Goal: Communication & Community: Answer question/provide support

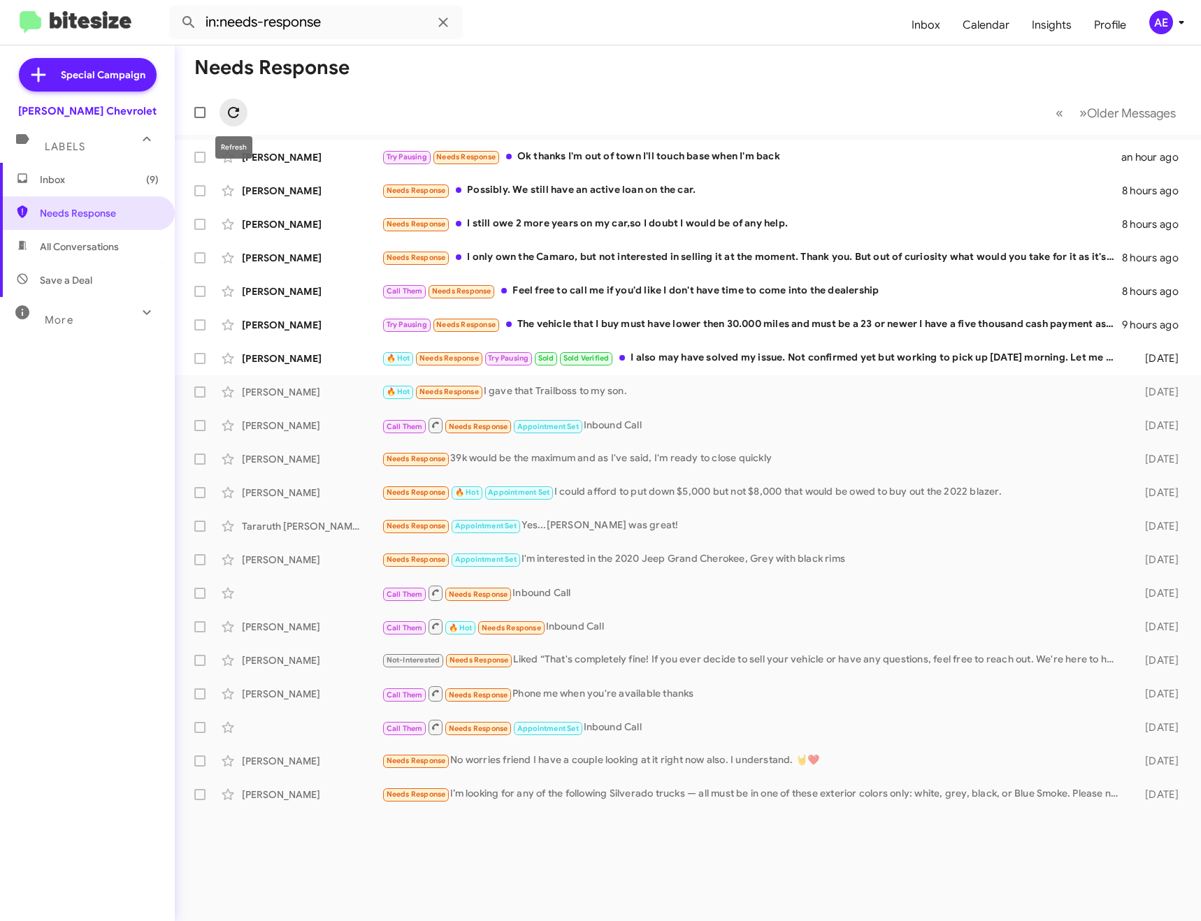
click at [231, 118] on icon at bounding box center [233, 112] width 17 height 17
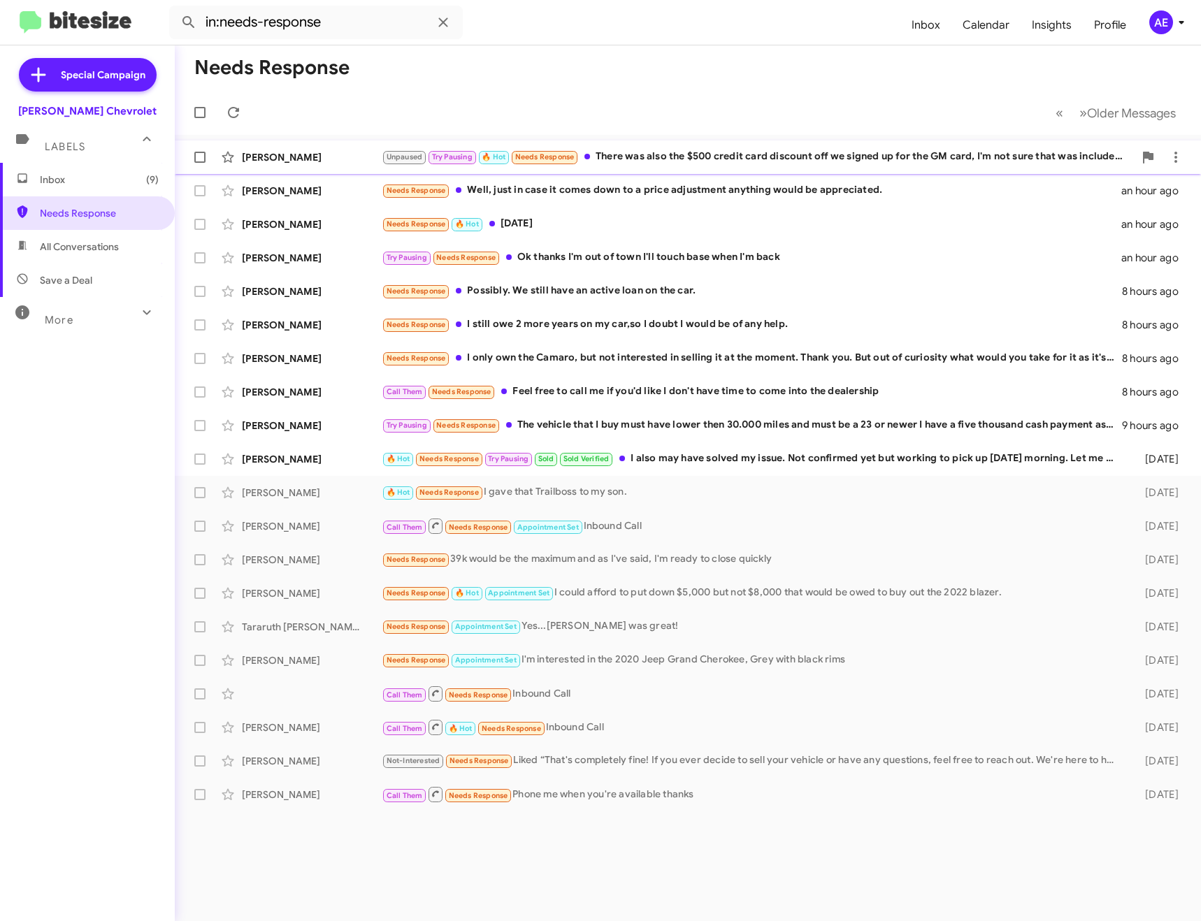
click at [728, 154] on div "Unpaused Try Pausing 🔥 Hot Needs Response There was also the $500 credit card d…" at bounding box center [758, 157] width 752 height 16
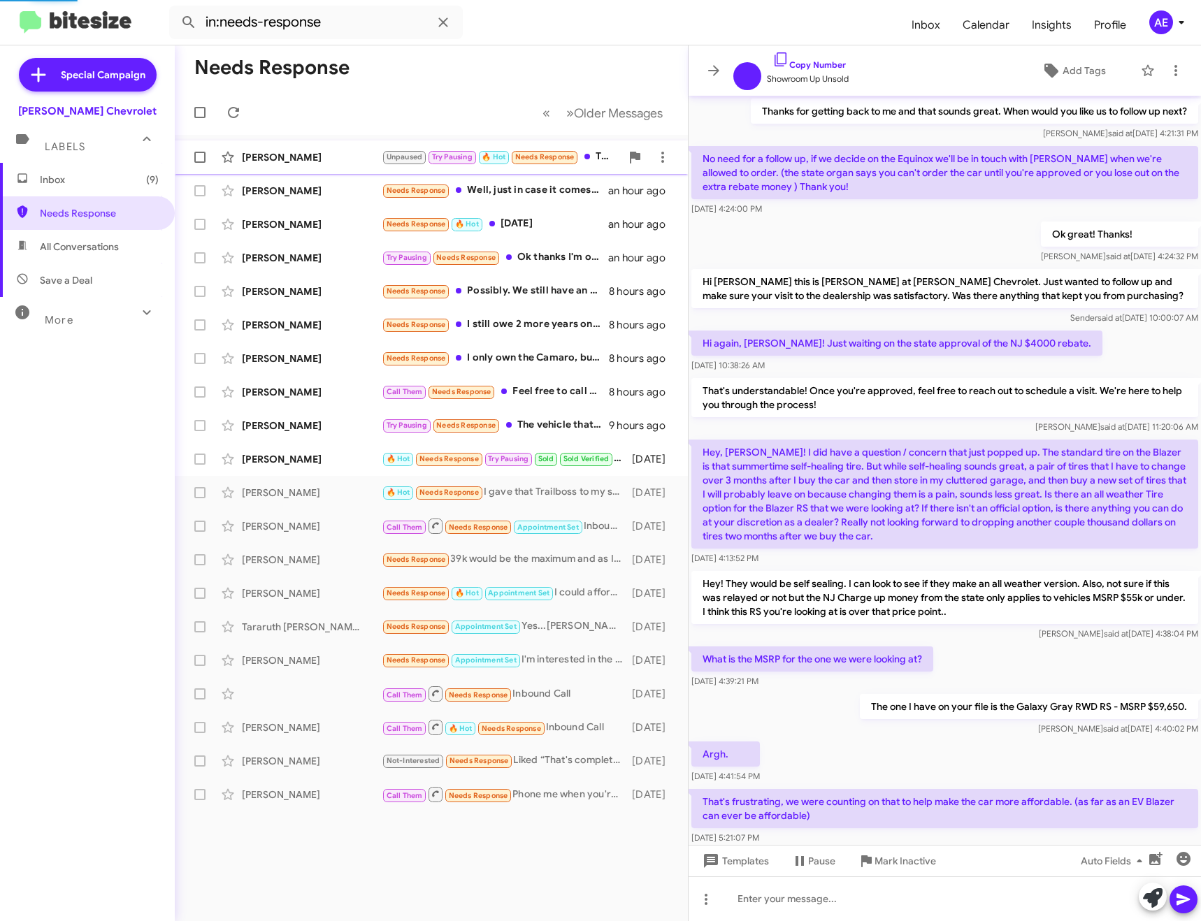
scroll to position [621, 0]
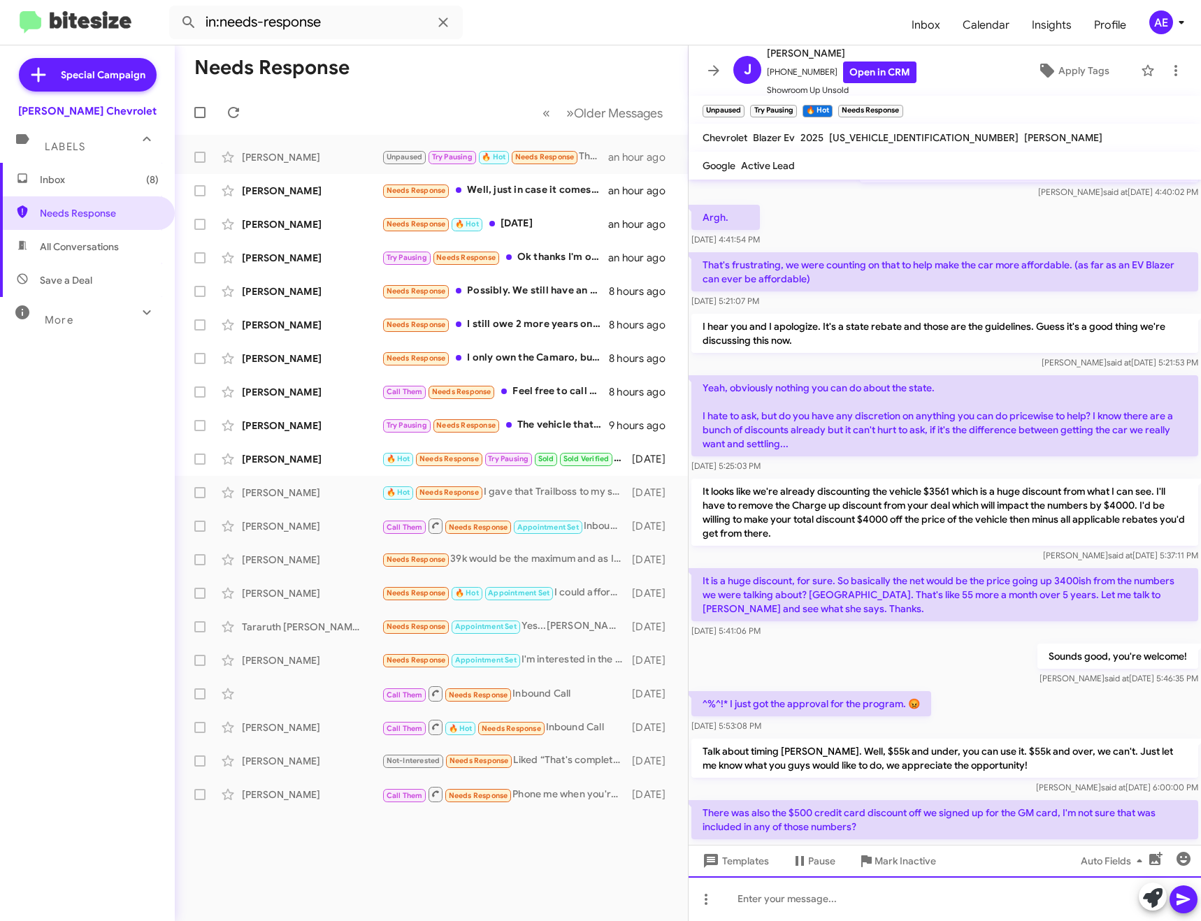
click at [807, 898] on div at bounding box center [945, 899] width 512 height 45
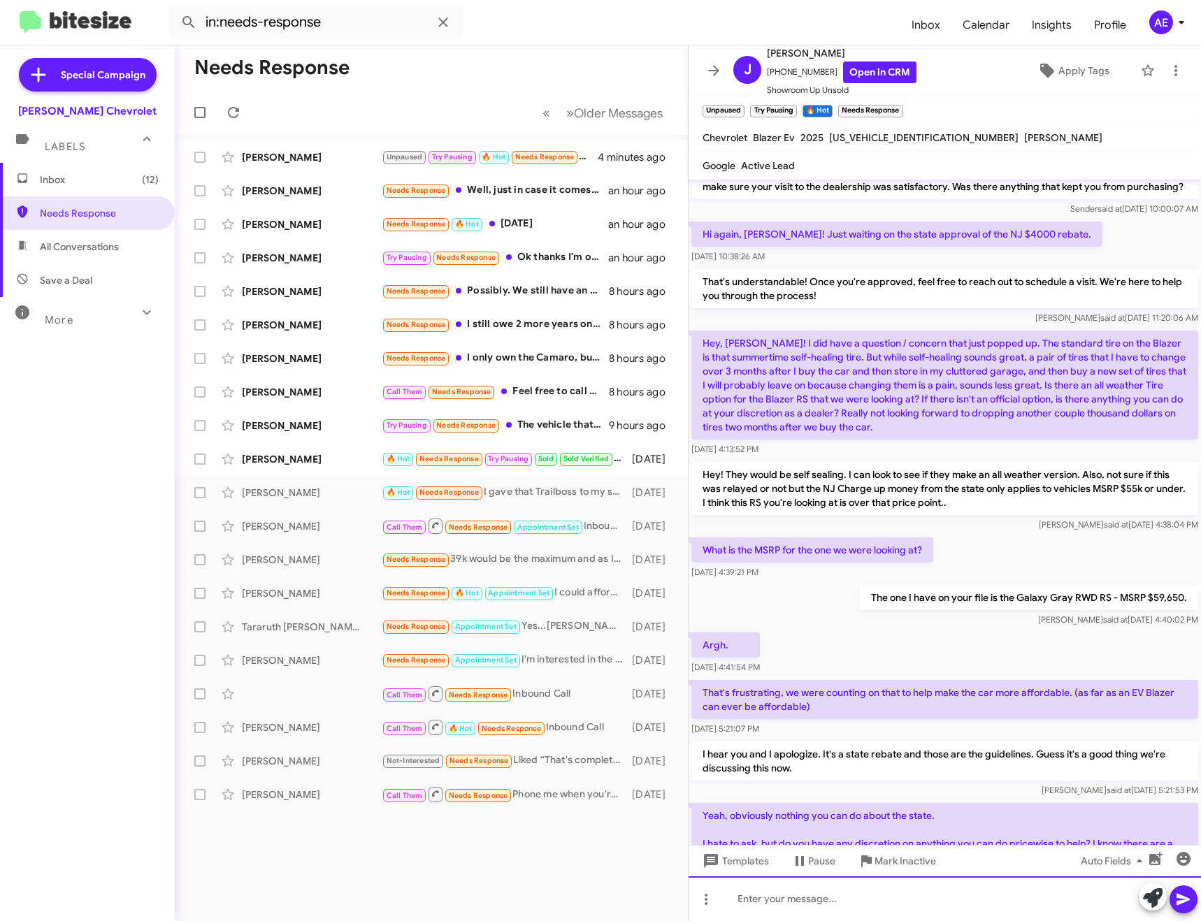
scroll to position [677, 0]
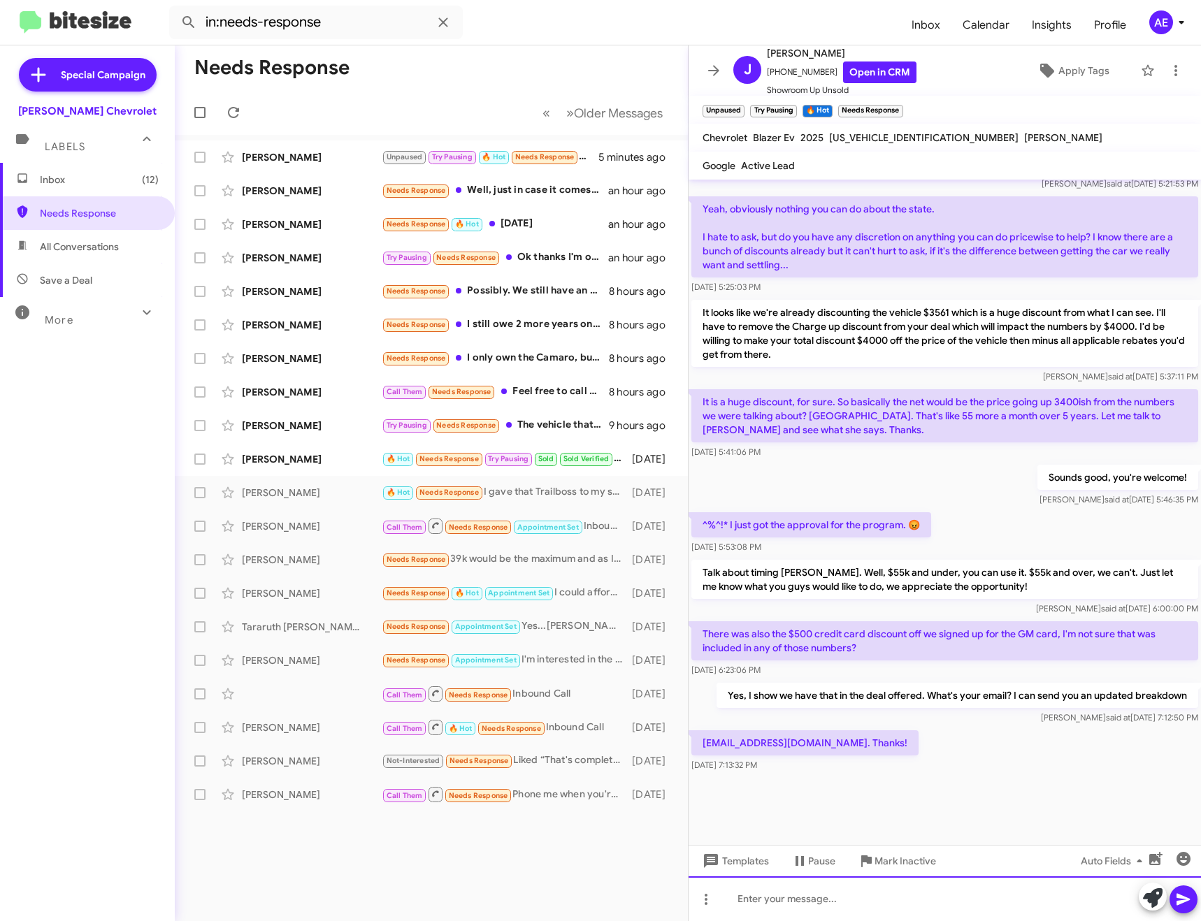
click at [778, 897] on div at bounding box center [945, 899] width 512 height 45
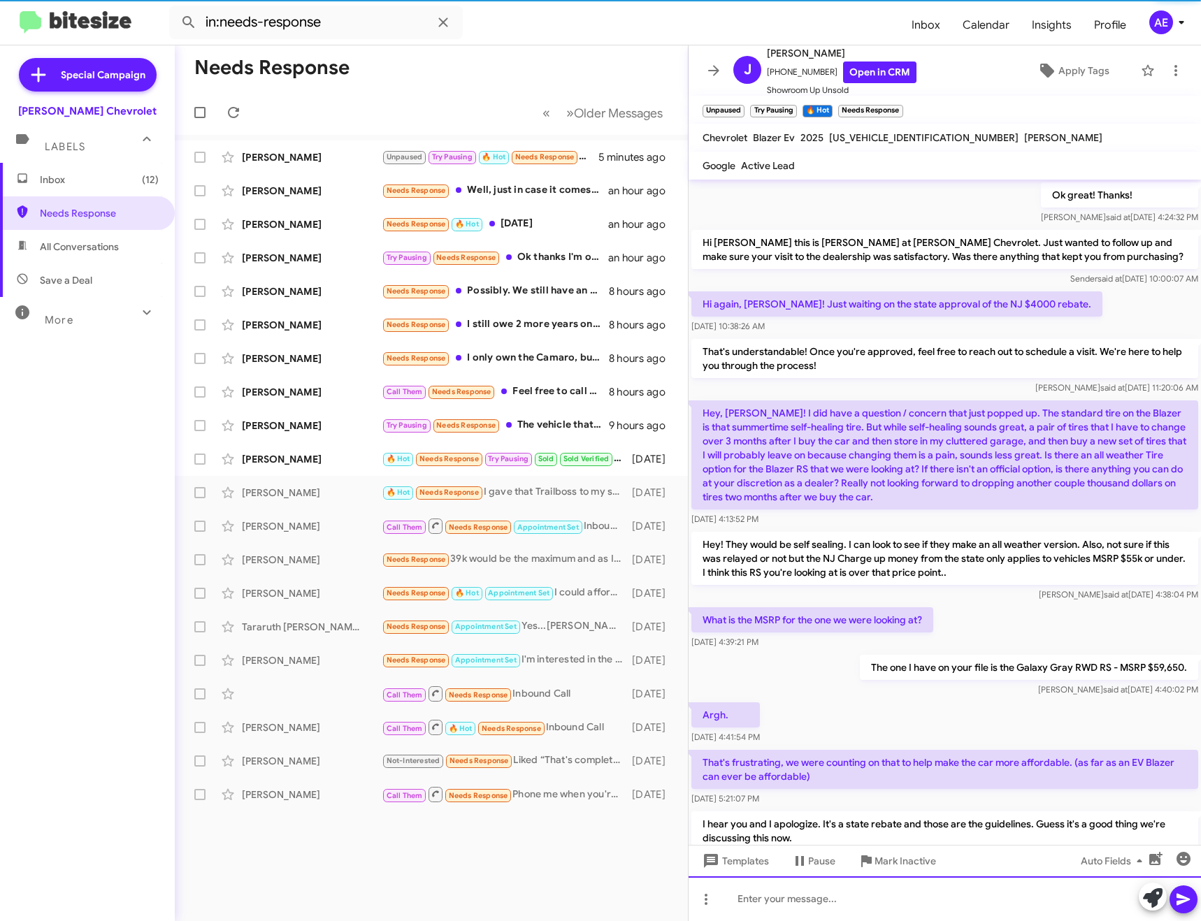
scroll to position [70, 0]
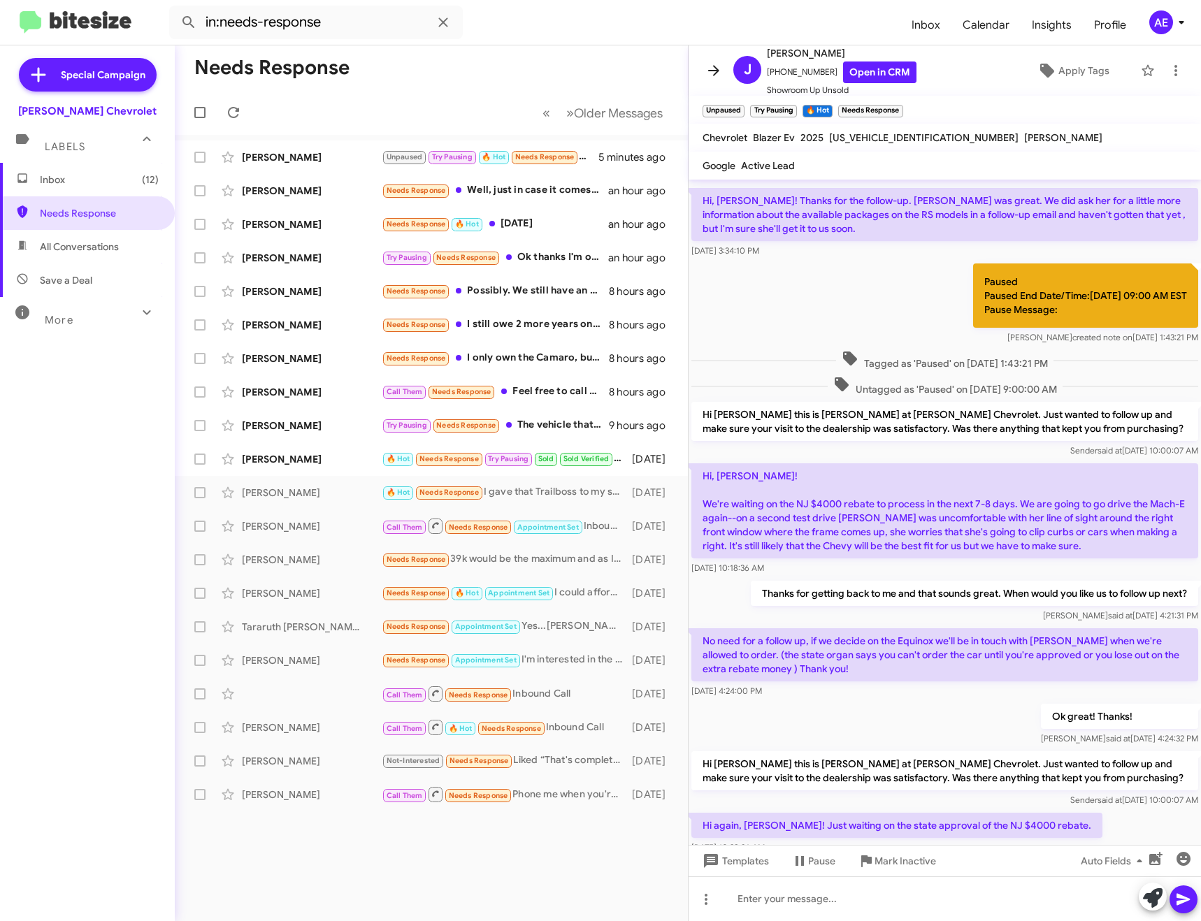
click at [709, 75] on icon at bounding box center [713, 70] width 17 height 17
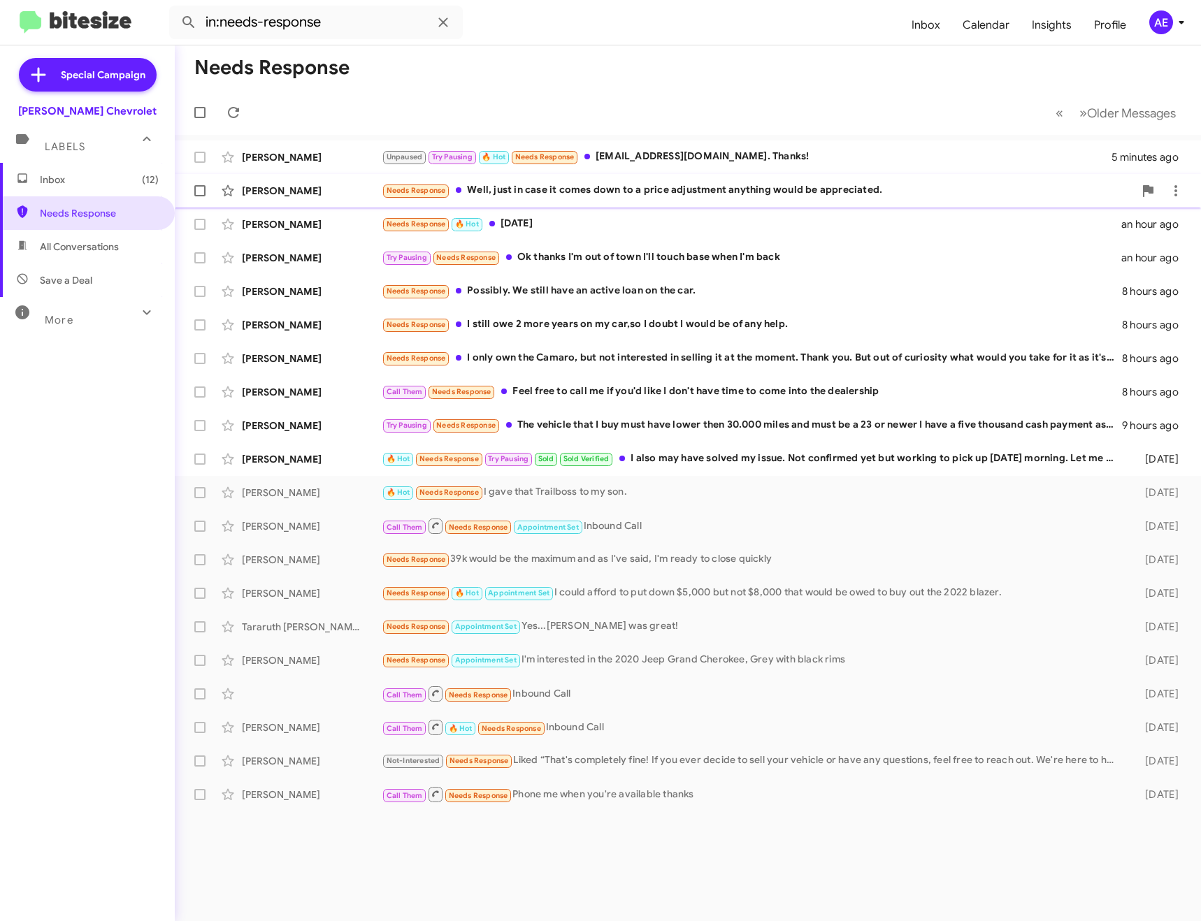
click at [664, 197] on div "Needs Response Well, just in case it comes down to a price adjustment anything …" at bounding box center [758, 190] width 752 height 16
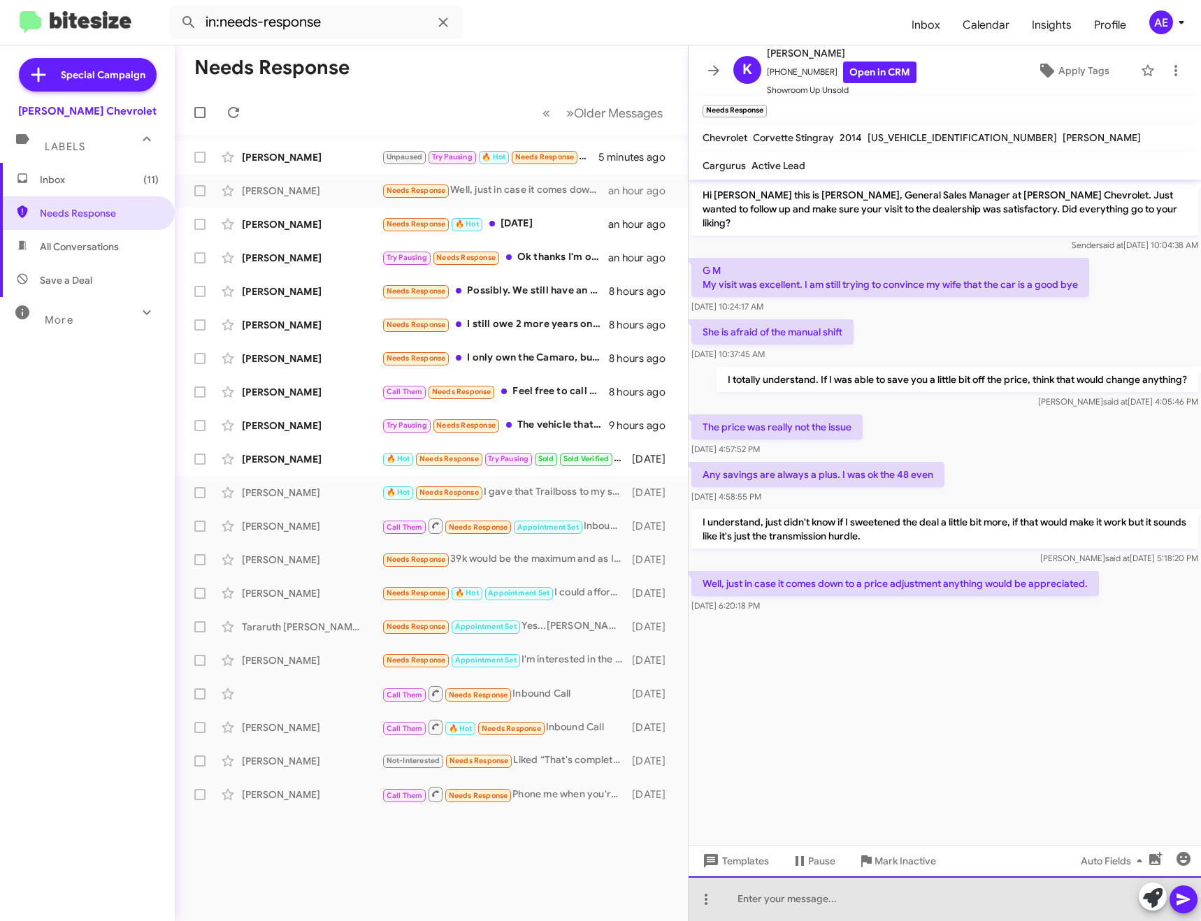
click at [799, 894] on div at bounding box center [945, 899] width 512 height 45
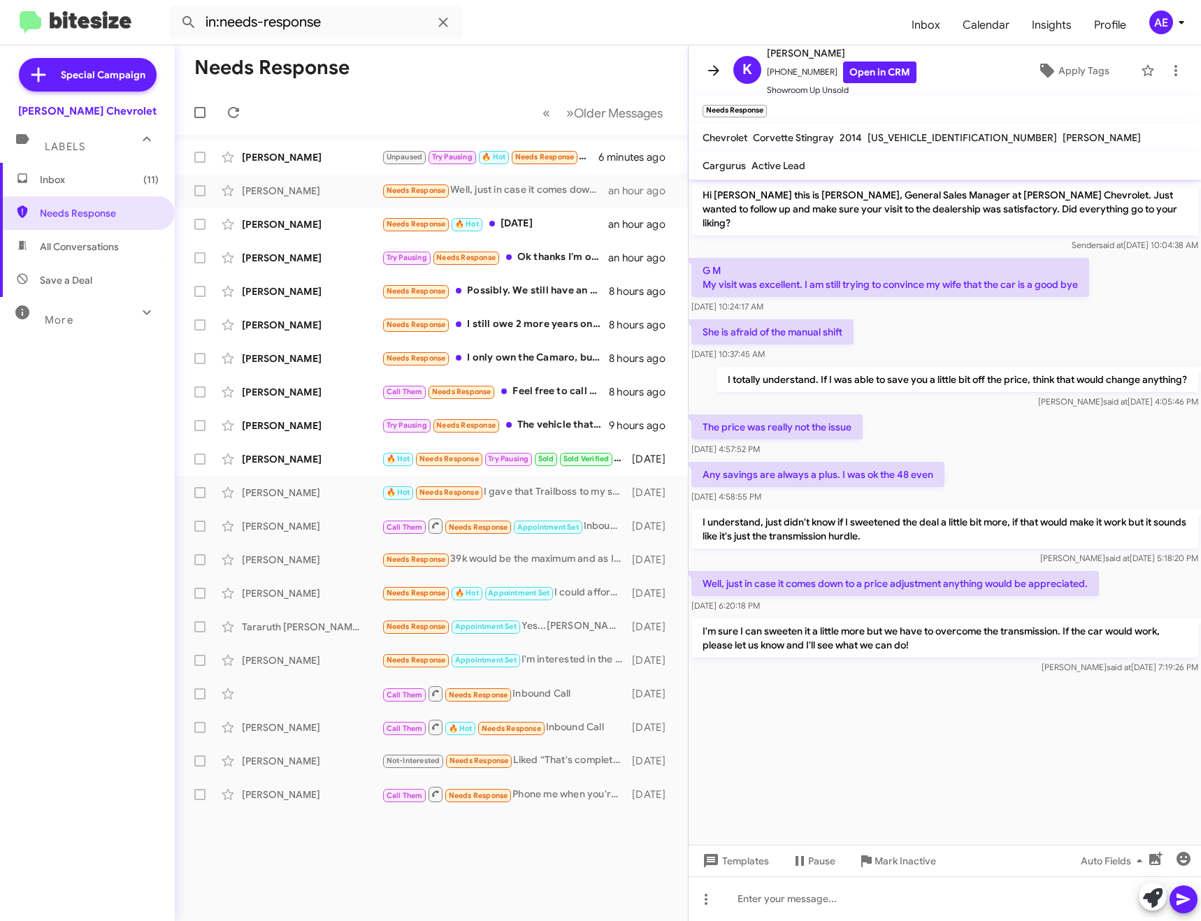
click at [714, 63] on icon at bounding box center [713, 70] width 17 height 17
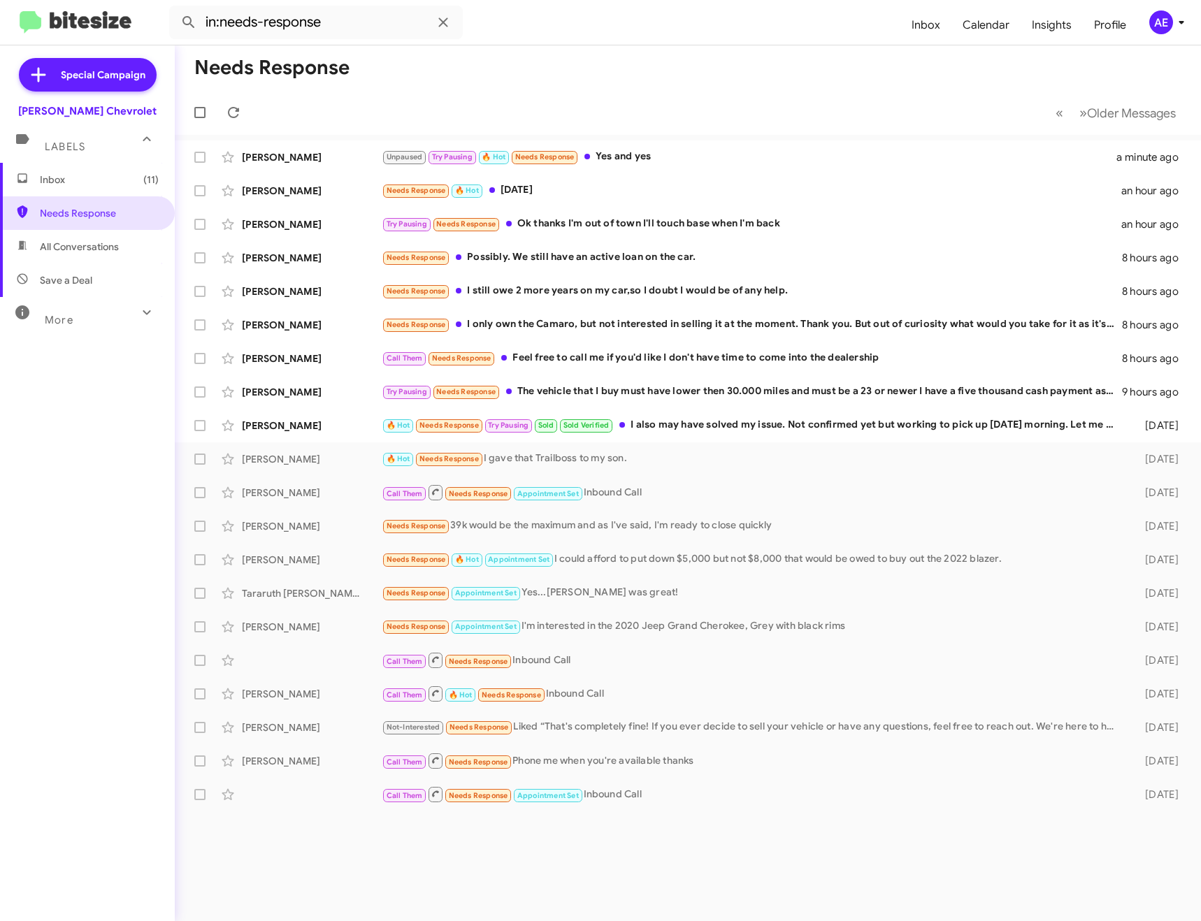
click at [116, 245] on span "All Conversations" at bounding box center [79, 247] width 79 height 14
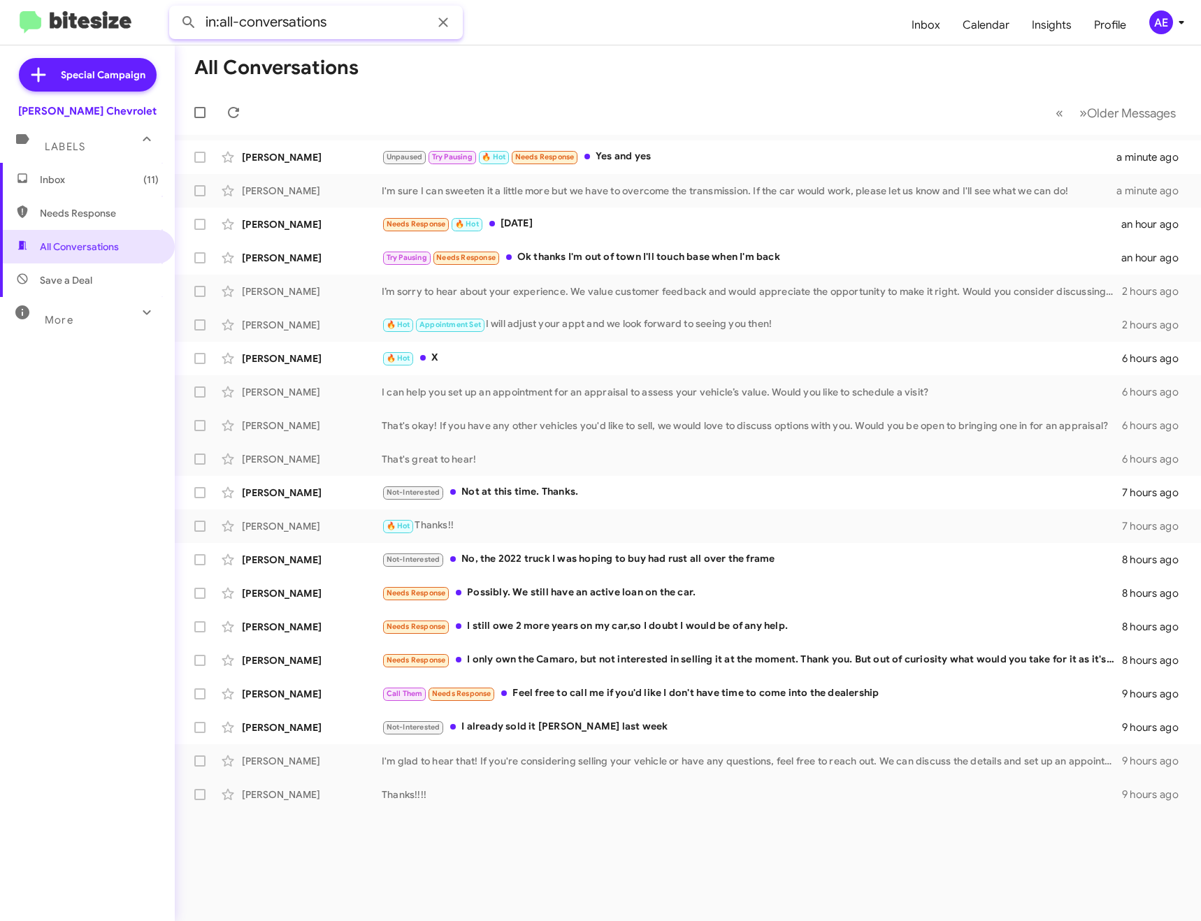
click at [341, 23] on input "in:all-conversations" at bounding box center [316, 23] width 294 height 34
type input "in:all-conversations [PERSON_NAME]"
click at [175, 8] on button at bounding box center [189, 22] width 28 height 28
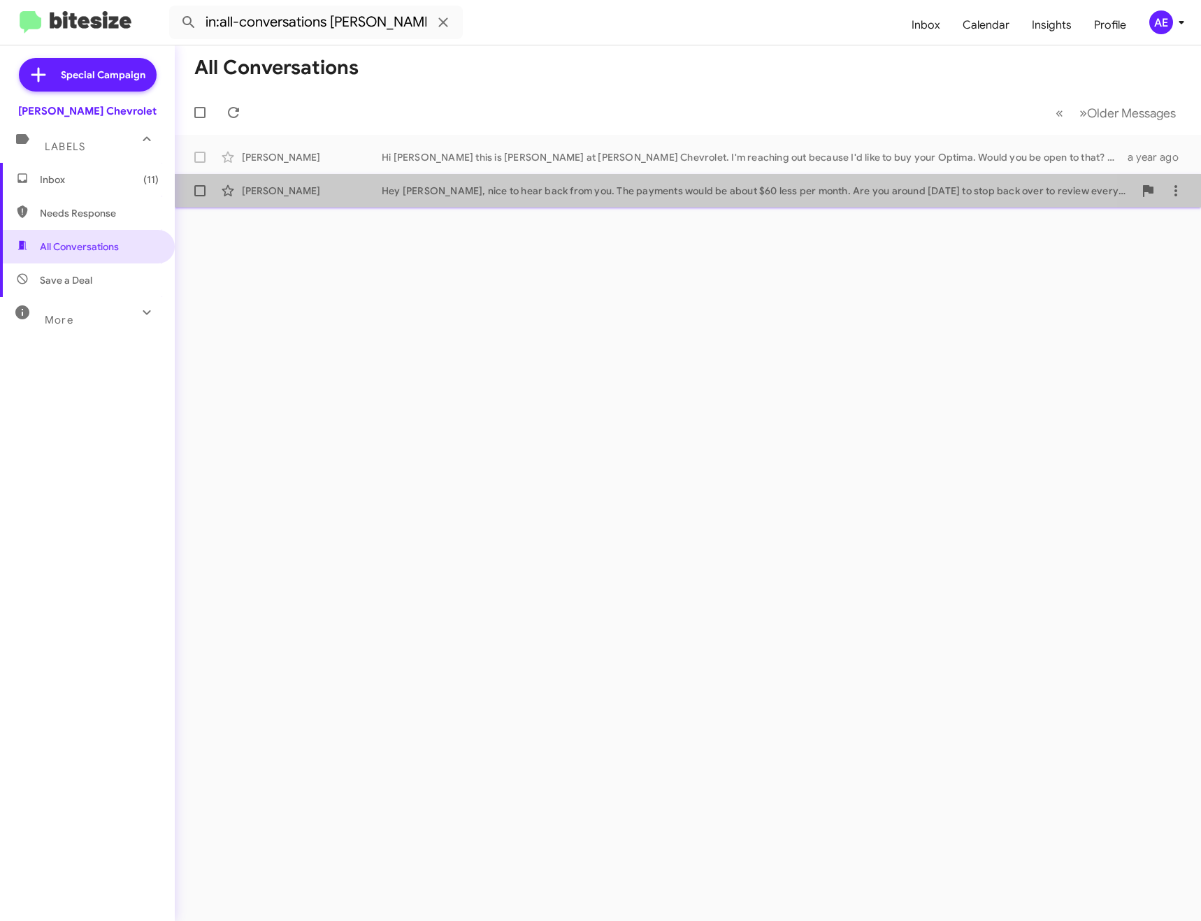
click at [538, 201] on div "[PERSON_NAME] Hey [PERSON_NAME], nice to hear back from you. The payments would…" at bounding box center [688, 191] width 1004 height 28
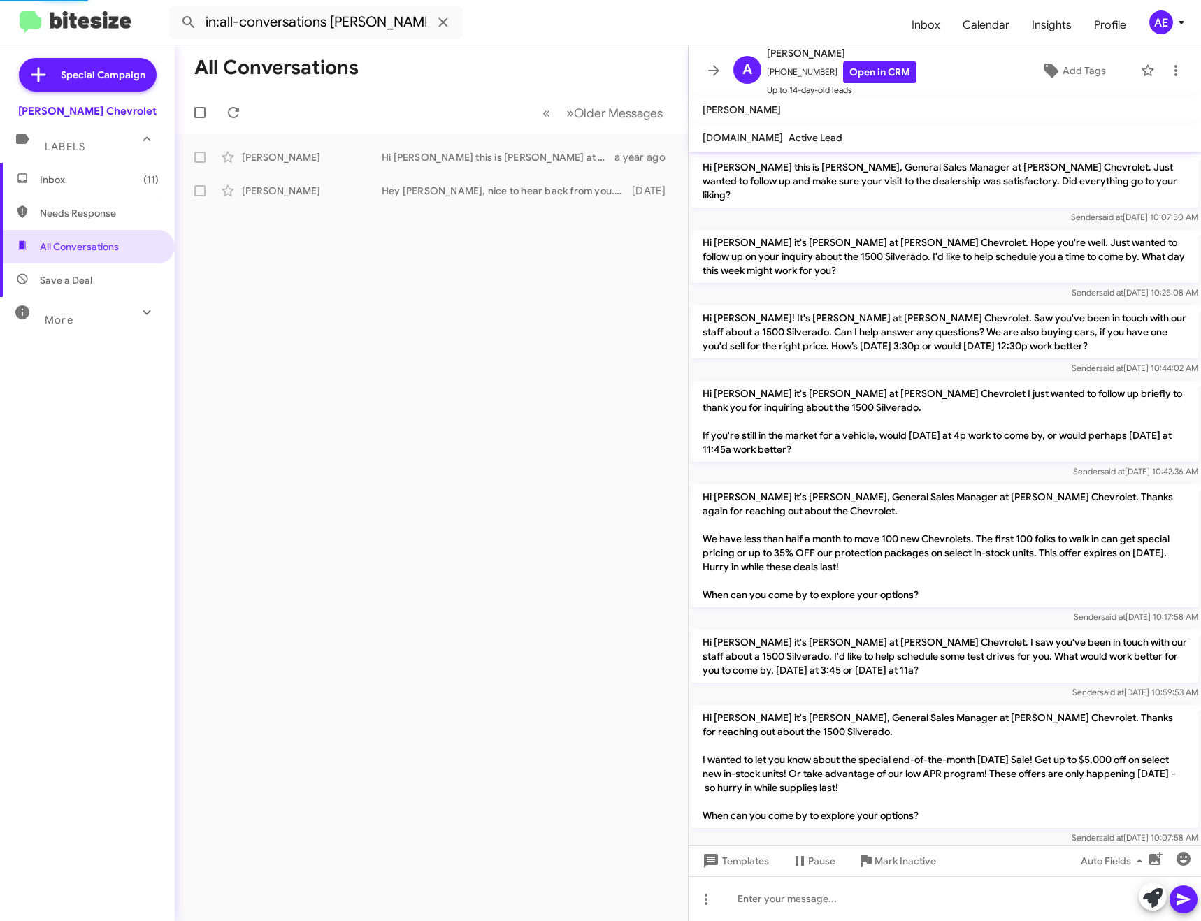
scroll to position [840, 0]
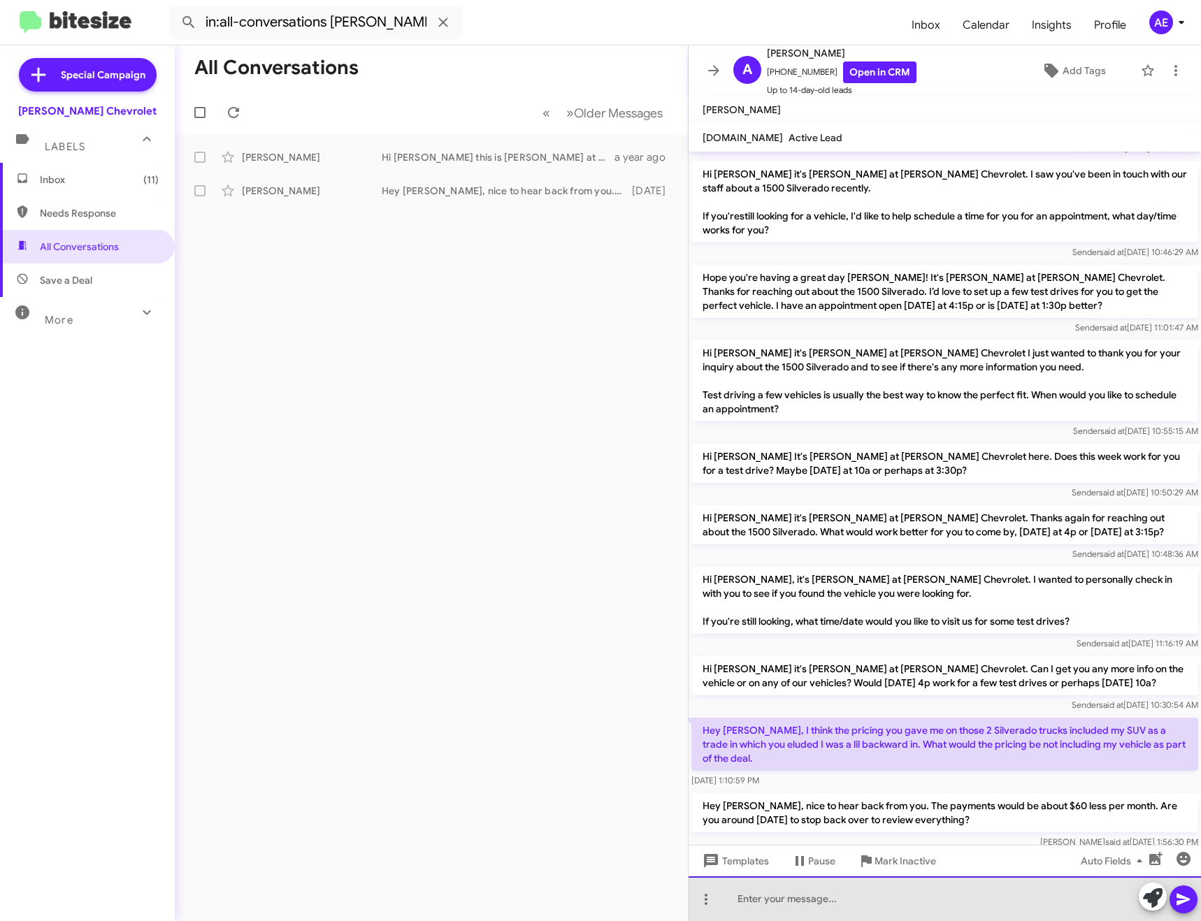
drag, startPoint x: 879, startPoint y: 896, endPoint x: 887, endPoint y: 877, distance: 20.7
click at [878, 895] on div at bounding box center [945, 899] width 512 height 45
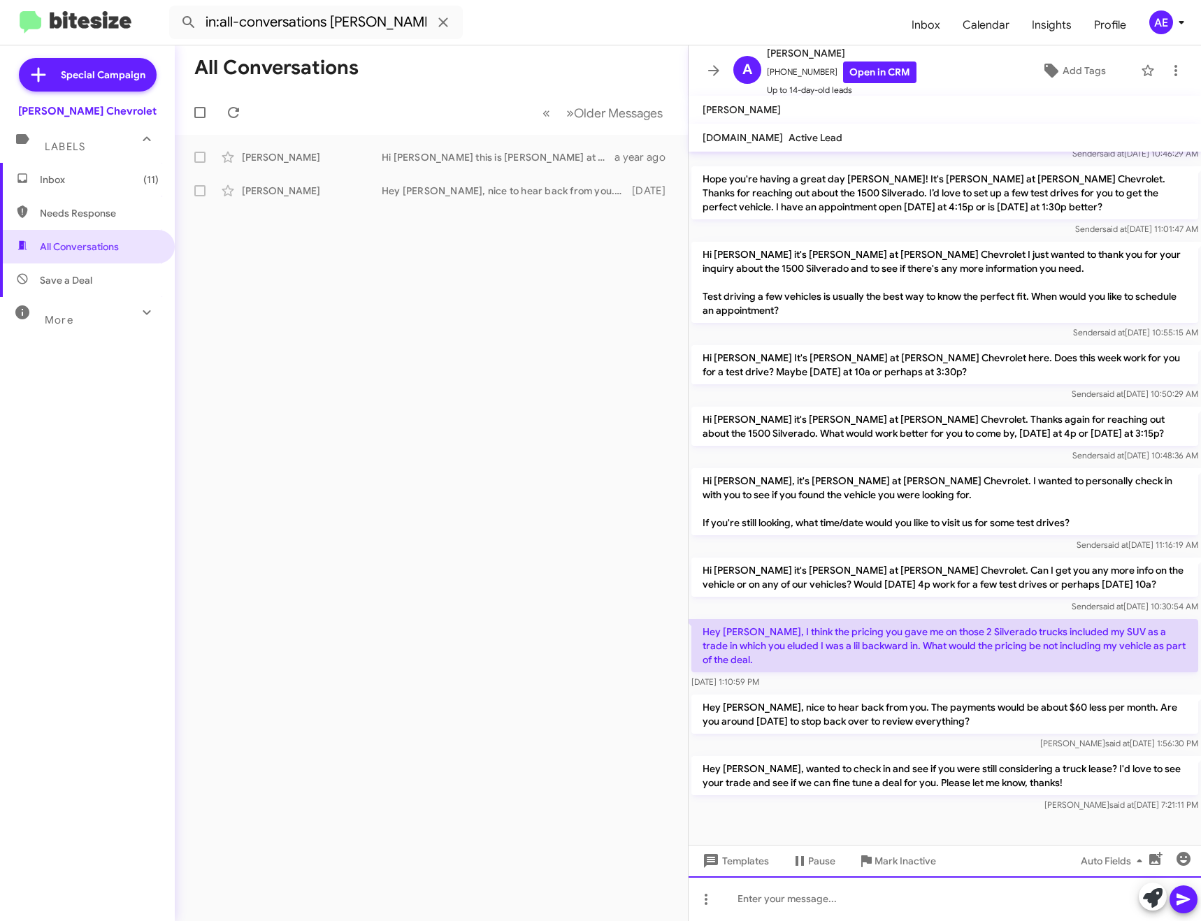
scroll to position [961, 0]
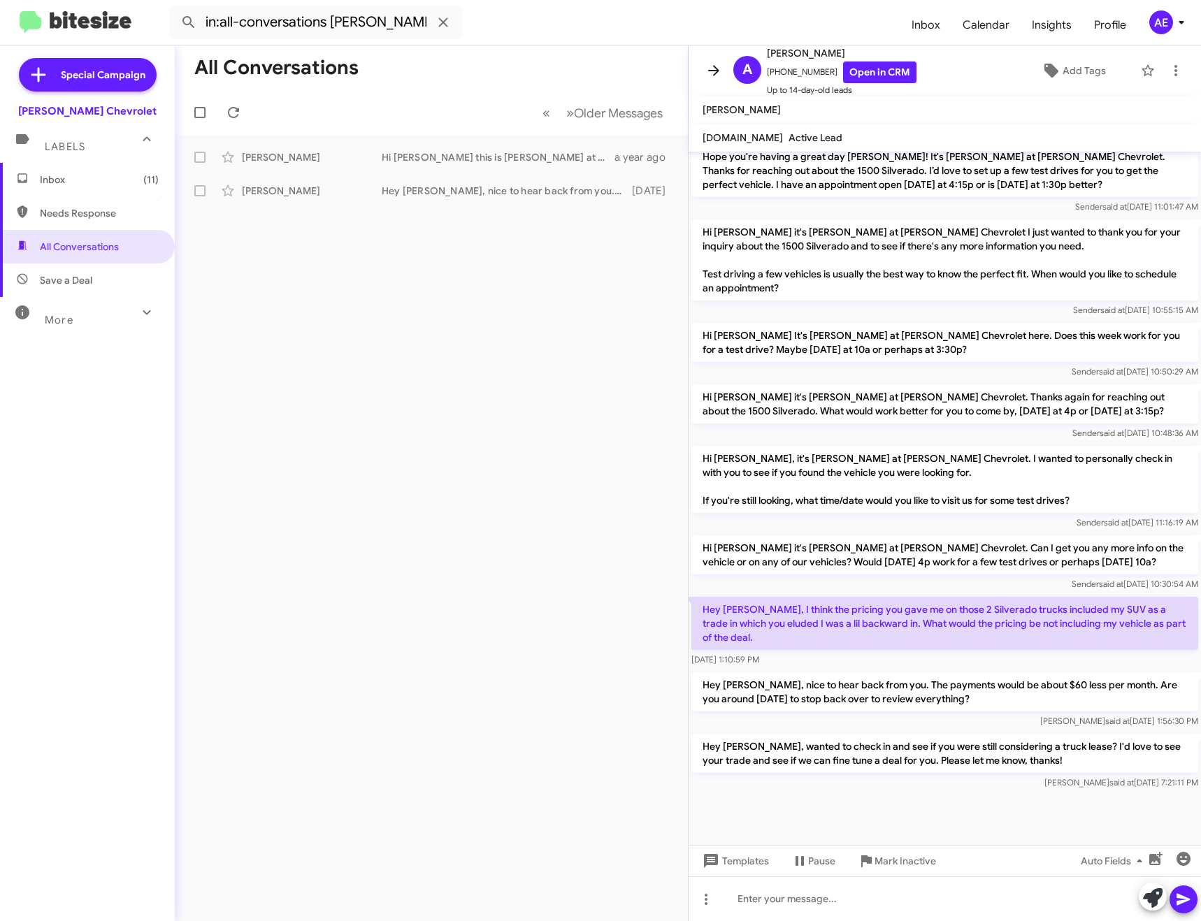
click at [716, 76] on icon at bounding box center [713, 70] width 17 height 17
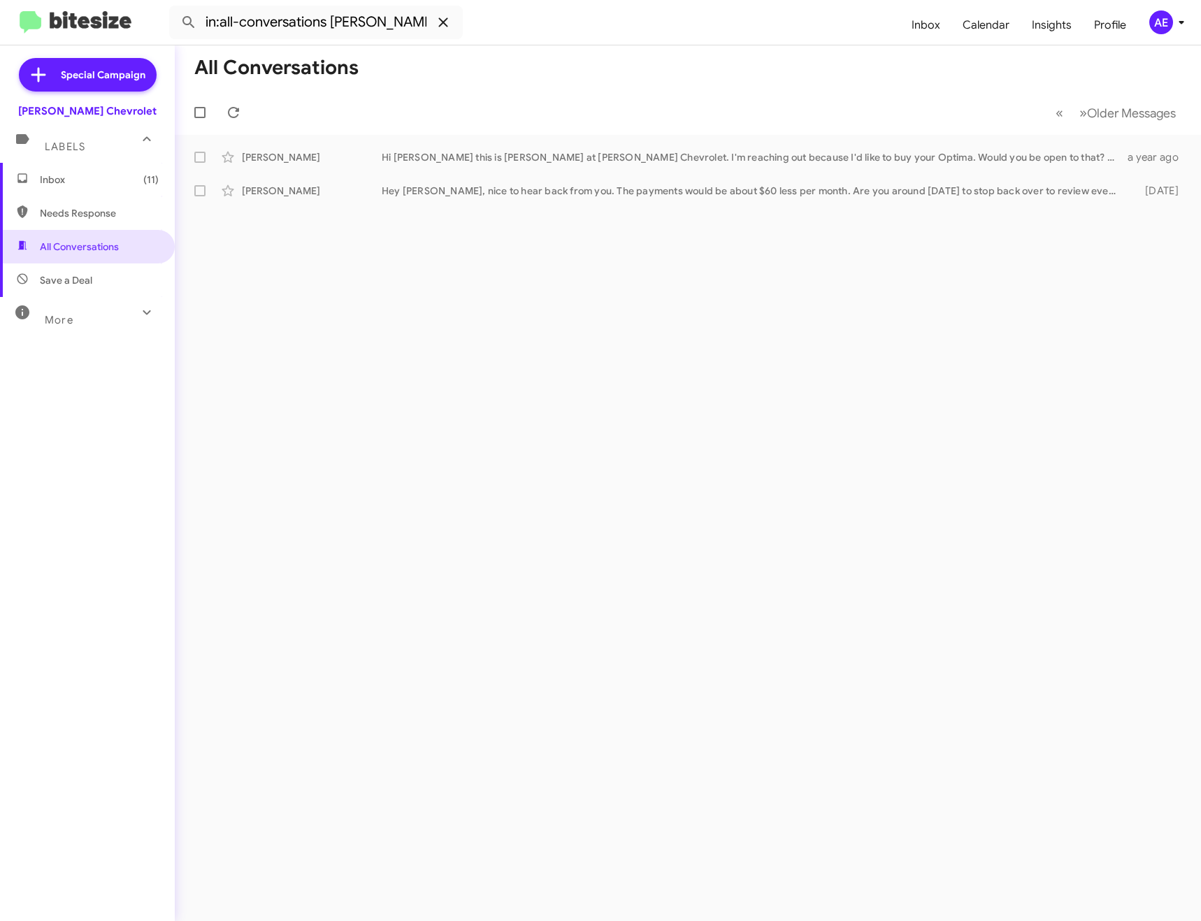
click at [446, 24] on icon at bounding box center [442, 21] width 9 height 9
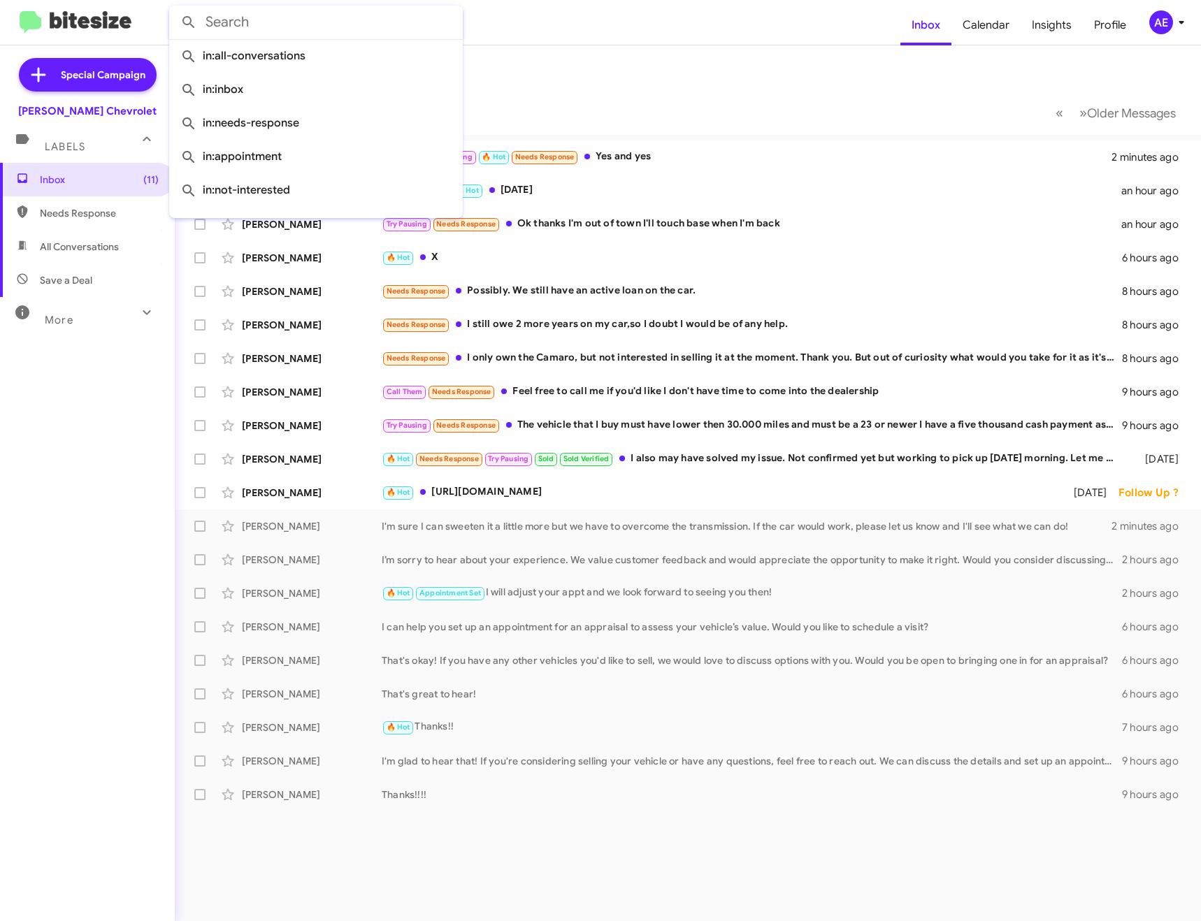
click at [633, 73] on mat-toolbar-row "Inbox" at bounding box center [688, 67] width 1026 height 45
click at [611, 150] on div "Unpaused Try Pausing 🔥 Hot Needs Response Yes and yes" at bounding box center [758, 157] width 752 height 16
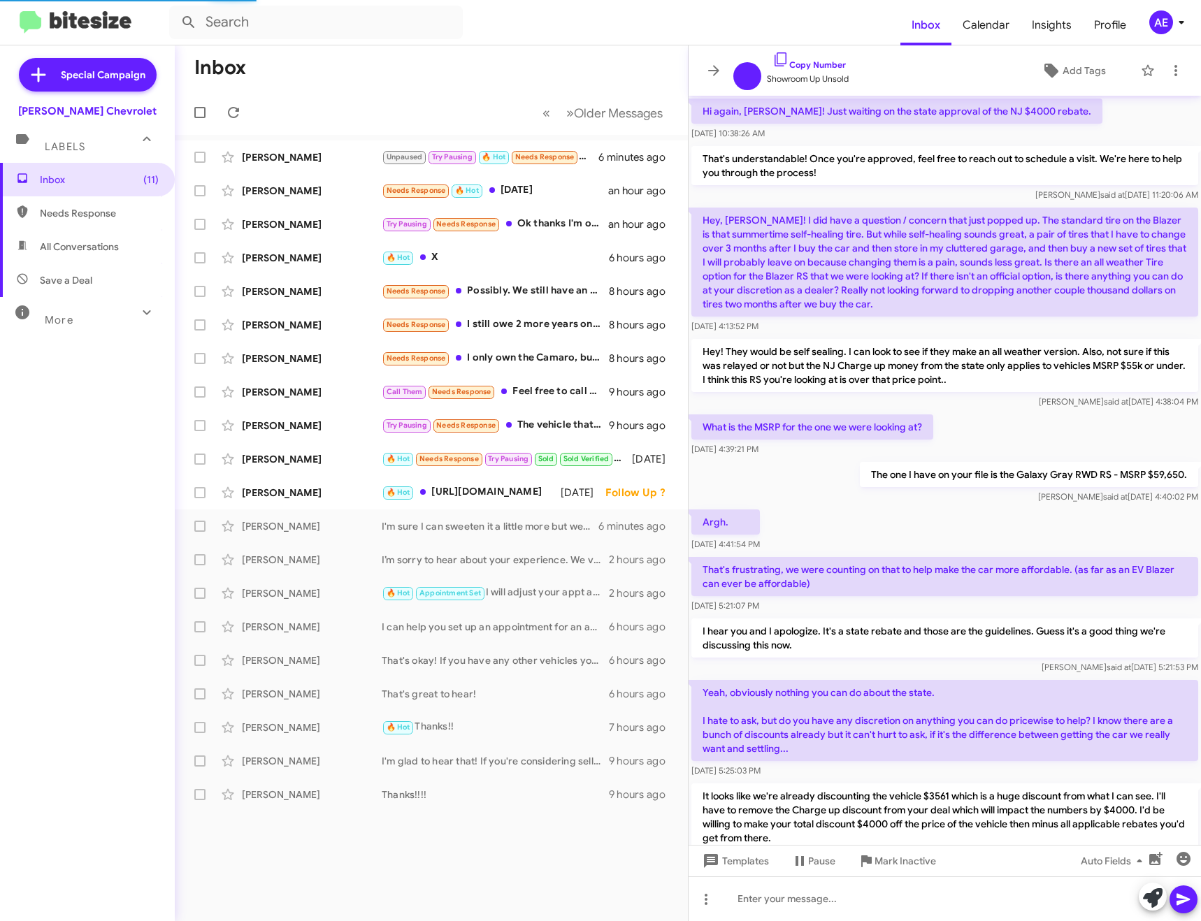
scroll to position [593, 0]
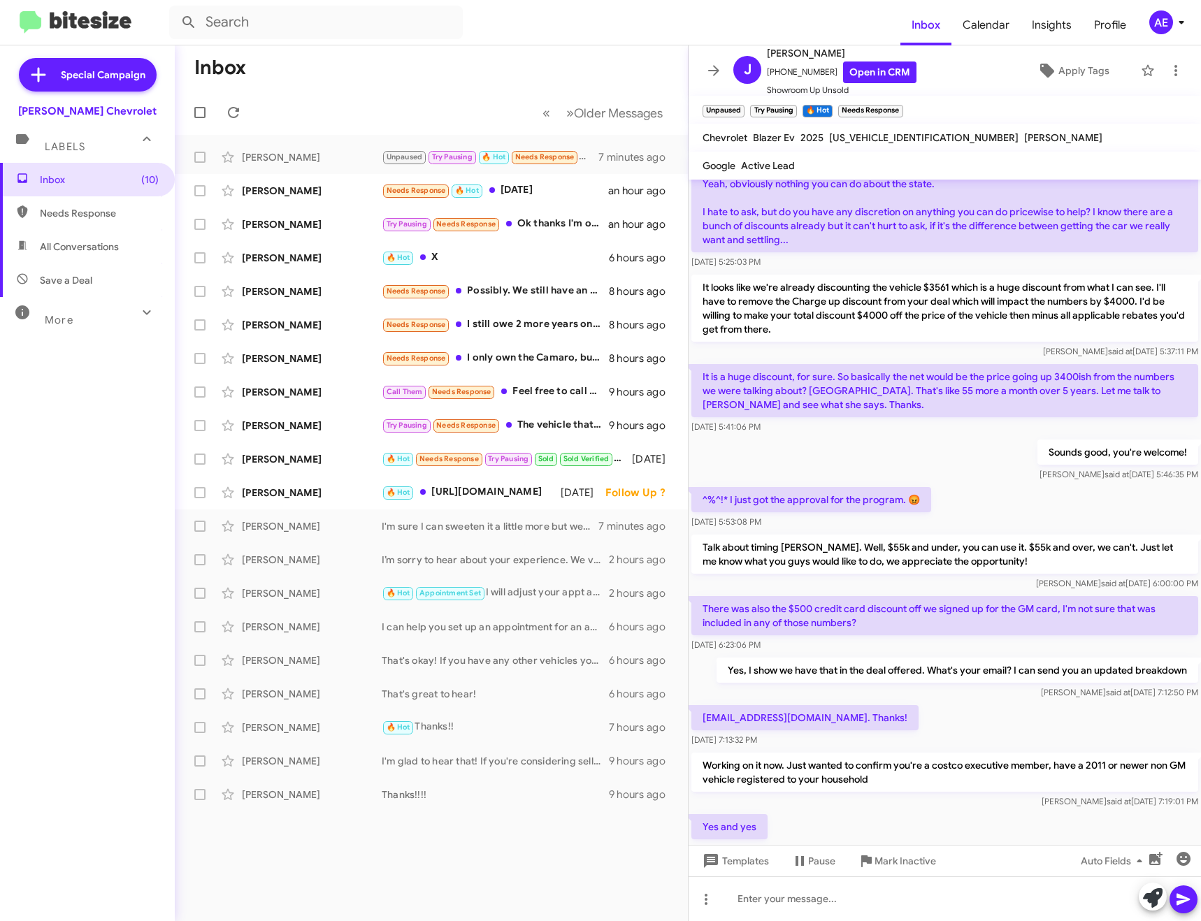
click at [726, 717] on p "[EMAIL_ADDRESS][DOMAIN_NAME]. Thanks!" at bounding box center [804, 717] width 227 height 25
click at [758, 727] on p "[EMAIL_ADDRESS][DOMAIN_NAME]. Thanks!" at bounding box center [804, 717] width 227 height 25
drag, startPoint x: 702, startPoint y: 719, endPoint x: 830, endPoint y: 715, distance: 128.0
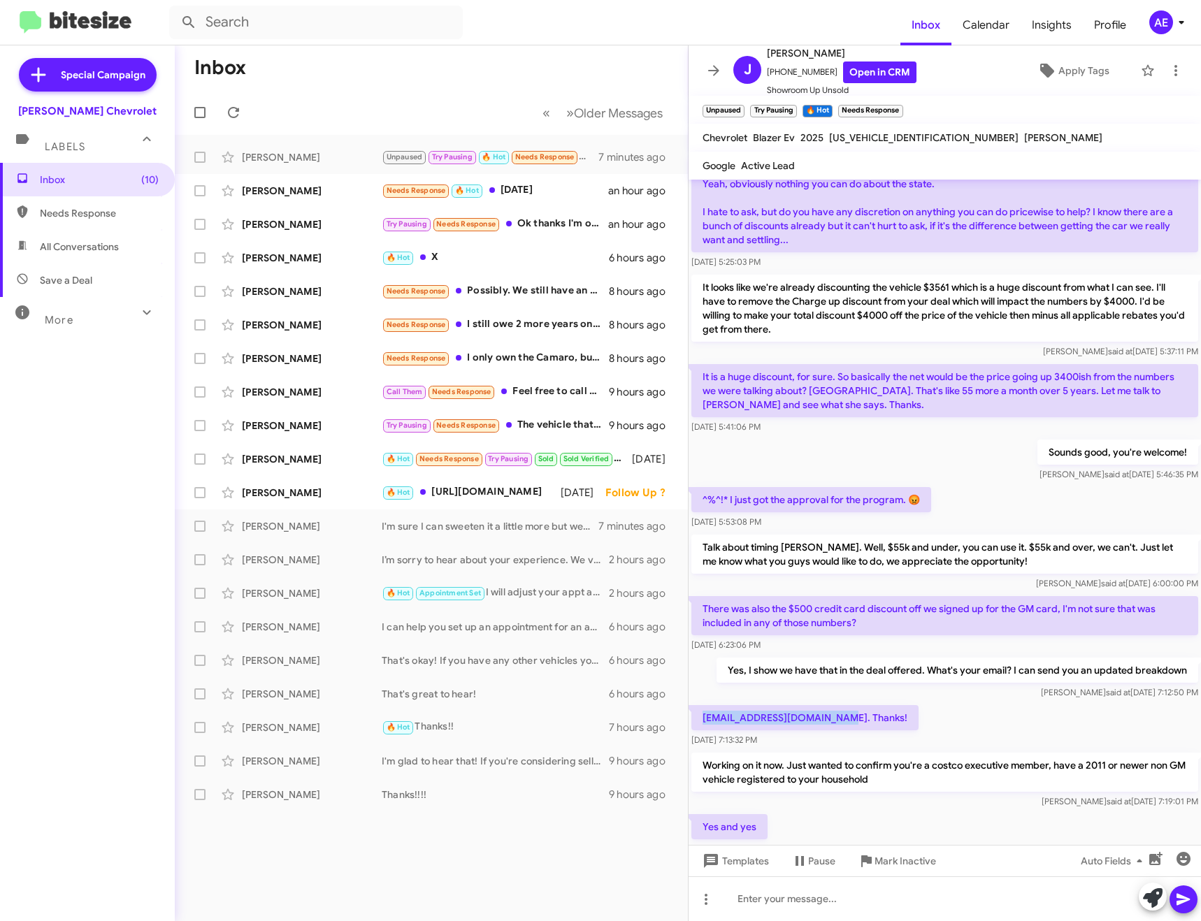
click at [830, 715] on p "[EMAIL_ADDRESS][DOMAIN_NAME]. Thanks!" at bounding box center [804, 717] width 227 height 25
copy p "[EMAIL_ADDRESS][DOMAIN_NAME]"
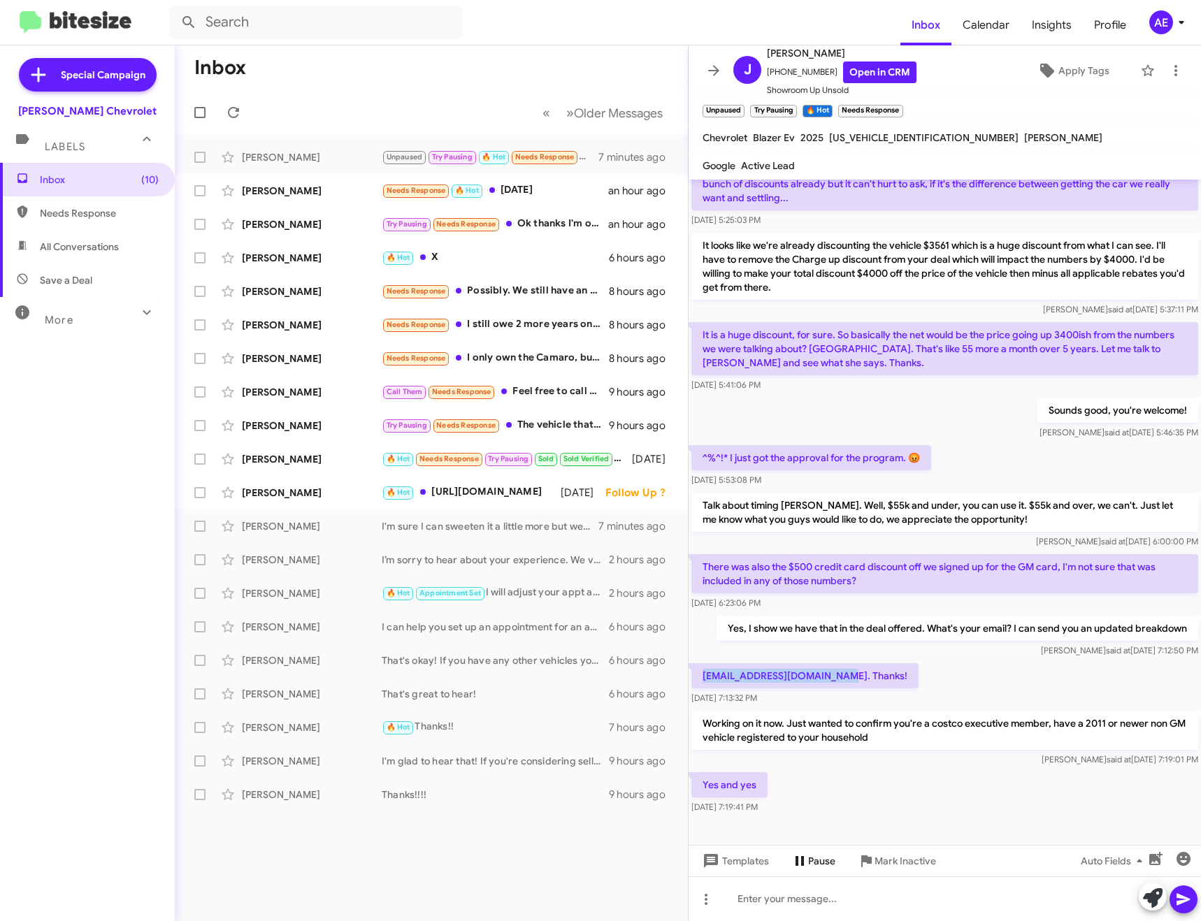
scroll to position [677, 0]
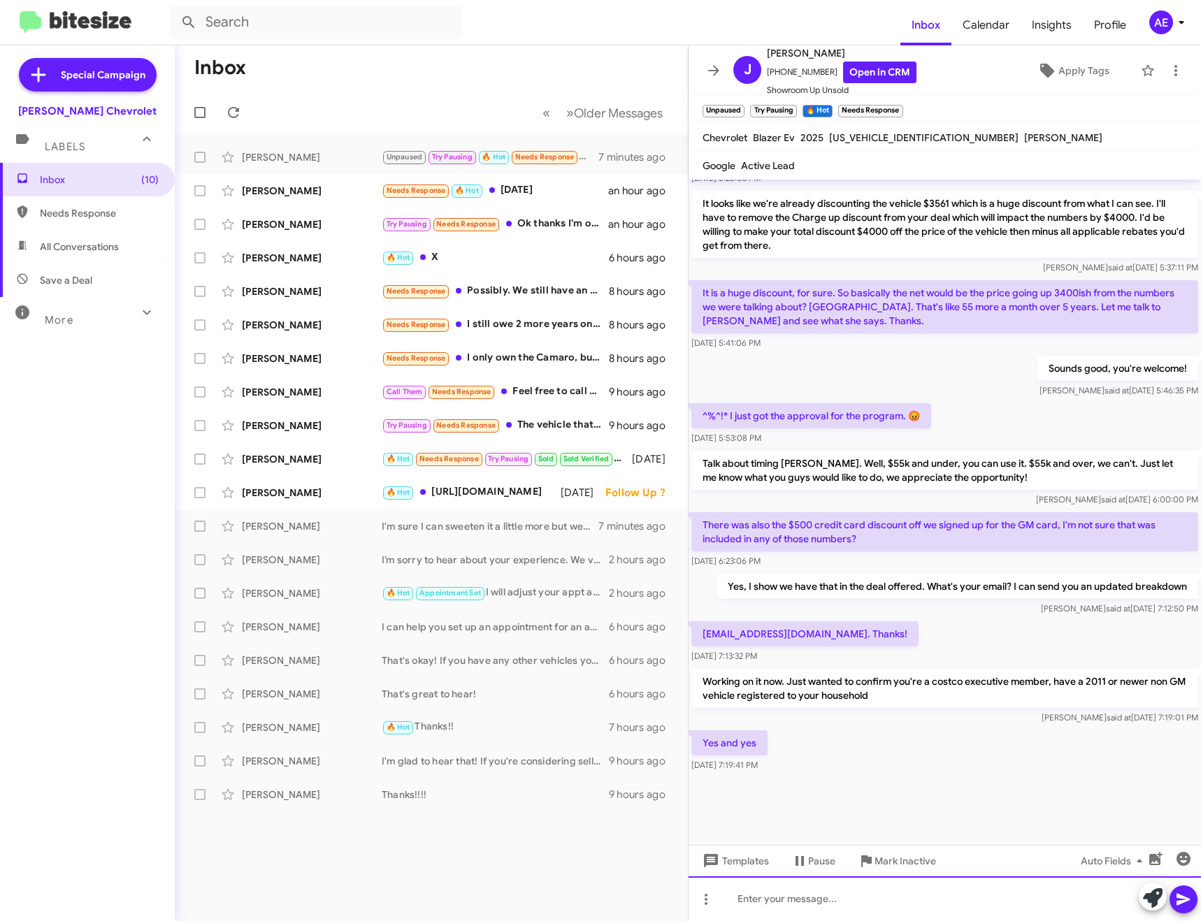
click at [811, 896] on div at bounding box center [945, 899] width 512 height 45
click at [890, 899] on div at bounding box center [945, 899] width 512 height 45
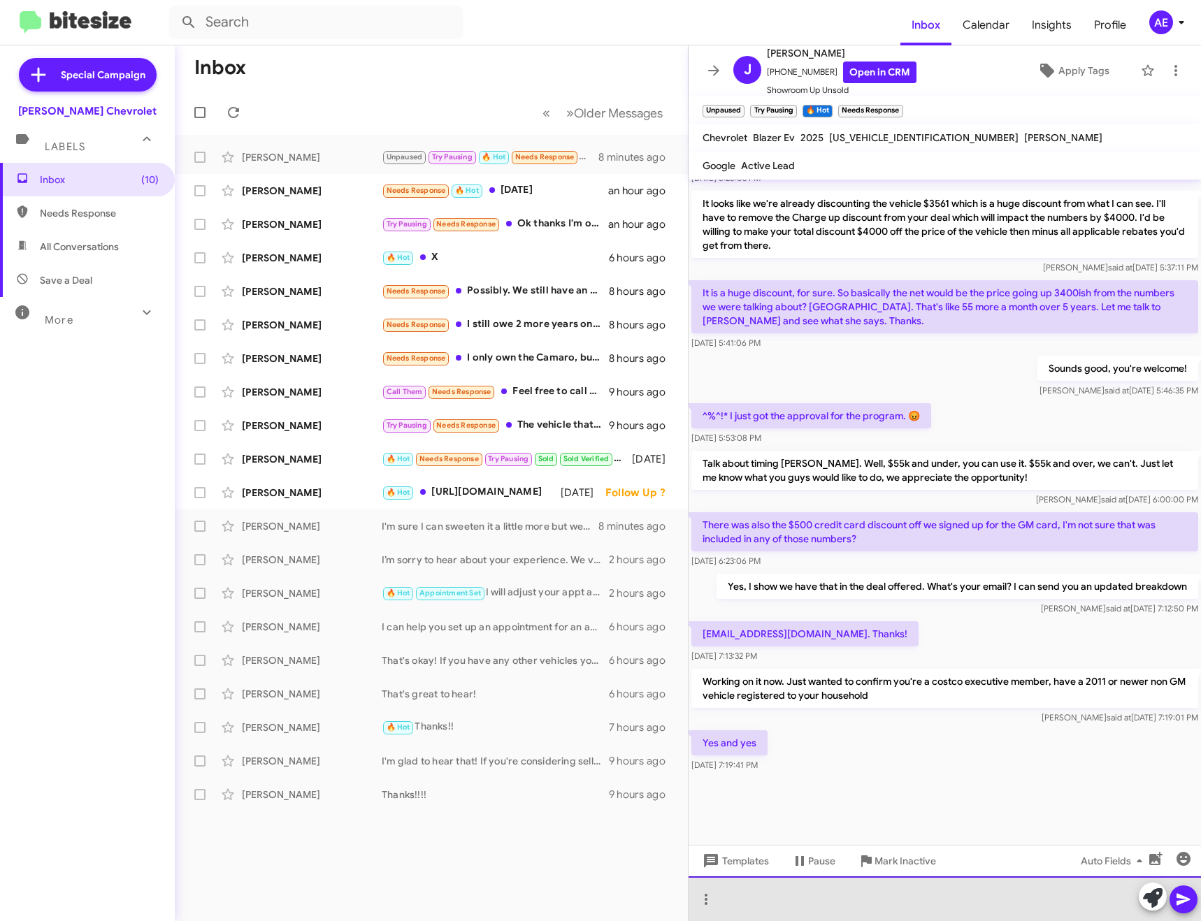
click at [890, 899] on div at bounding box center [945, 899] width 512 height 45
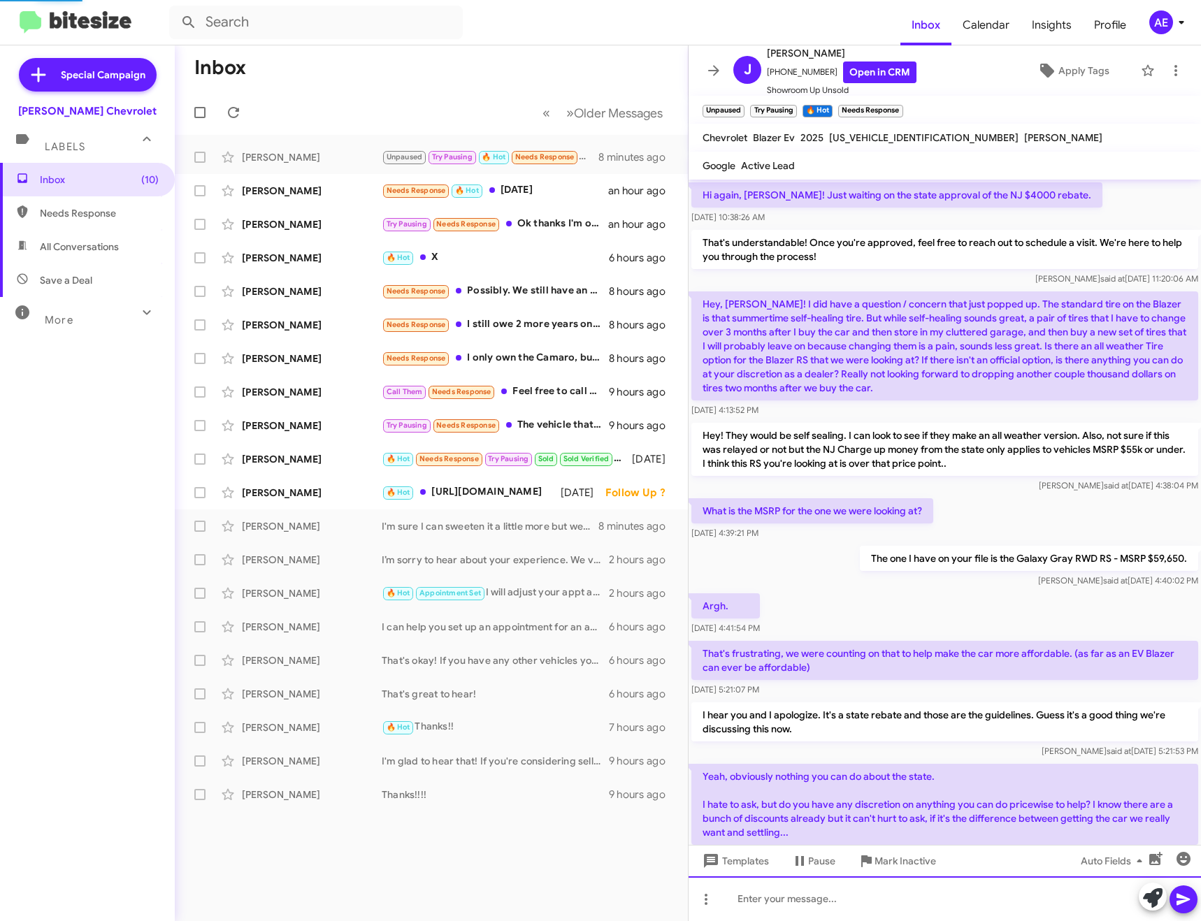
scroll to position [70, 0]
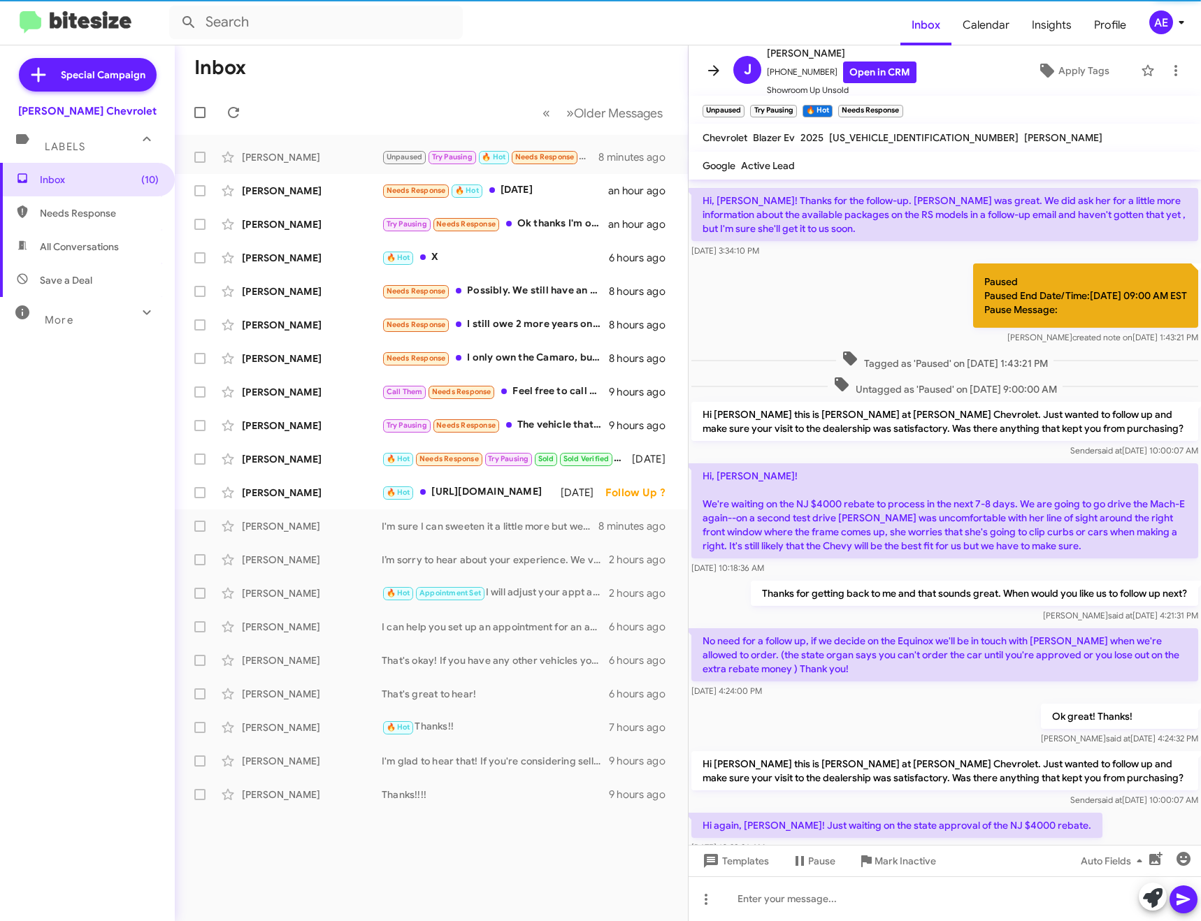
click at [714, 71] on icon at bounding box center [713, 70] width 11 height 10
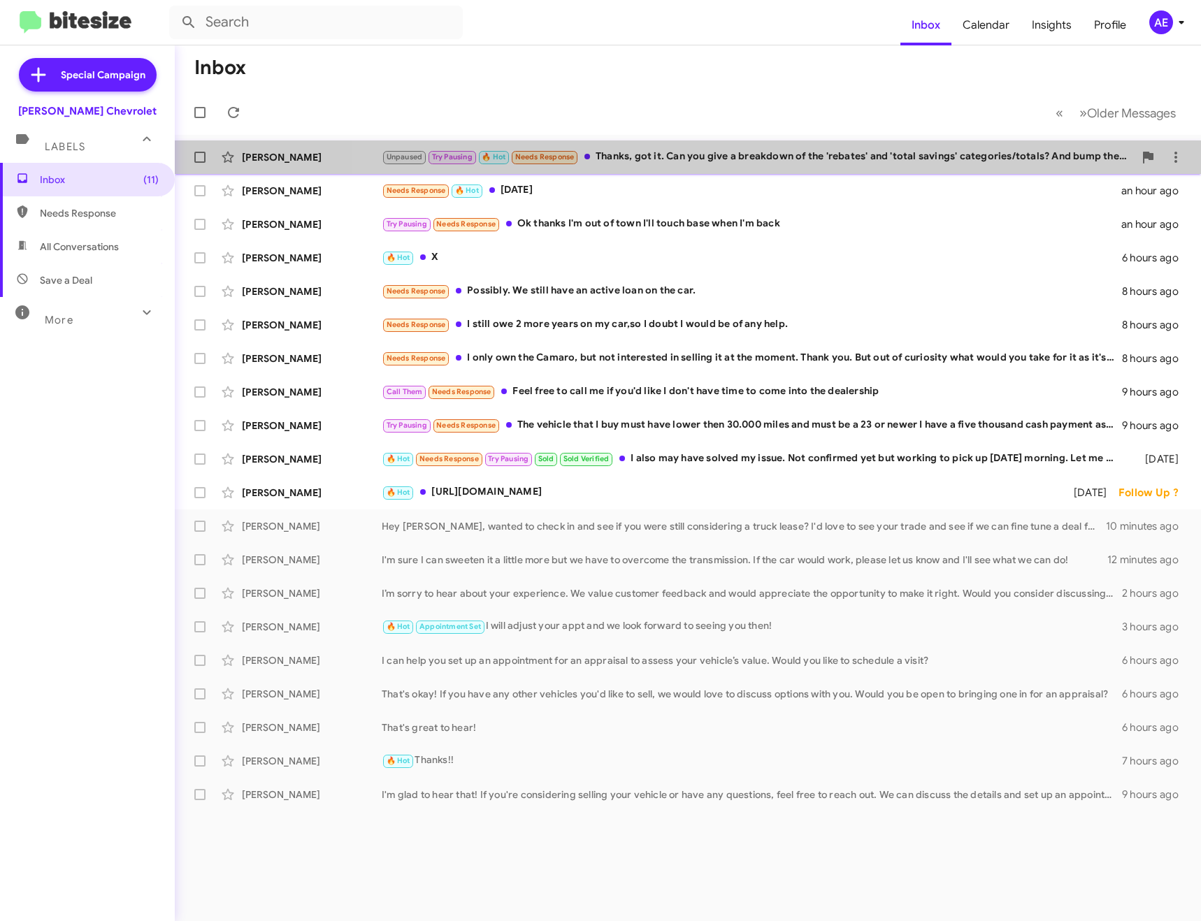
click at [836, 147] on div "[PERSON_NAME] Unpaused Try Pausing 🔥 Hot Needs Response Thanks, got it. Can you…" at bounding box center [688, 157] width 1004 height 28
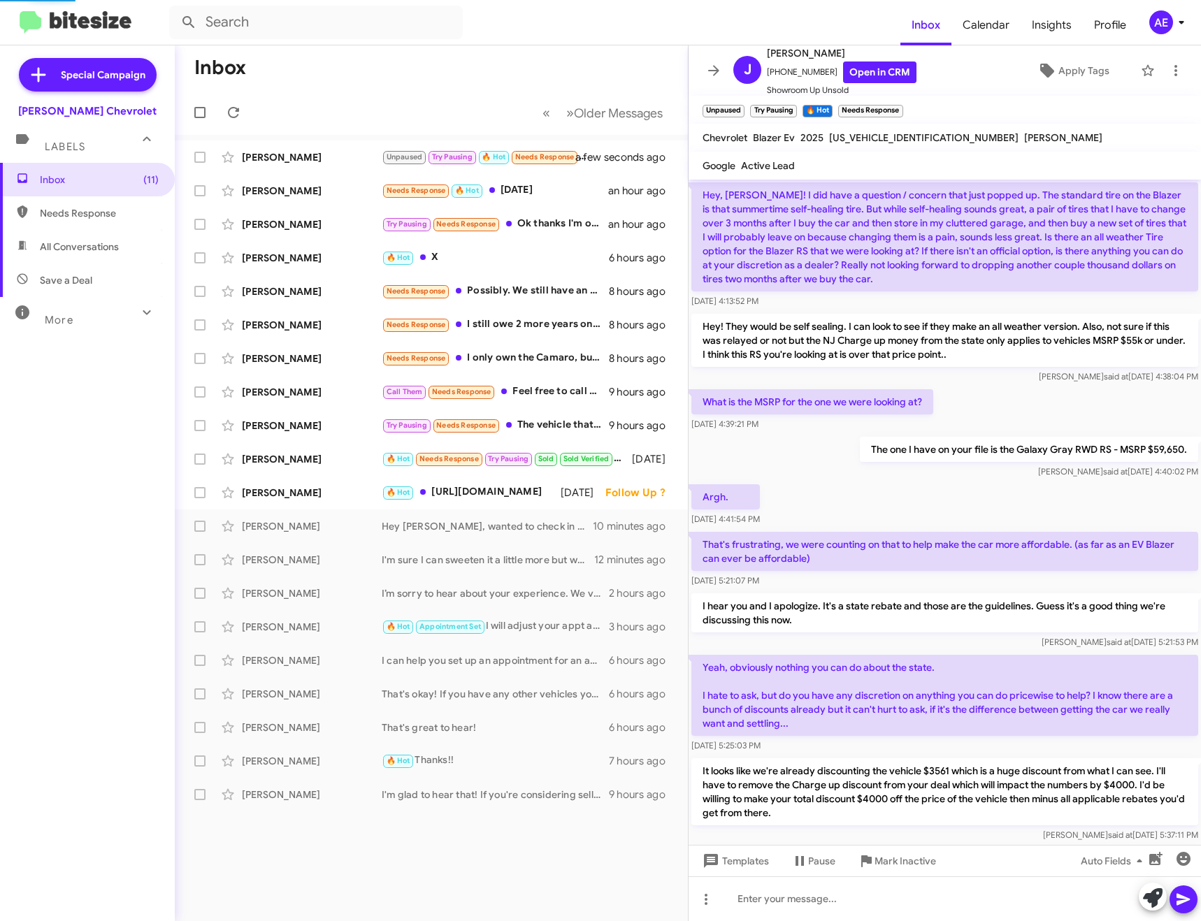
scroll to position [649, 0]
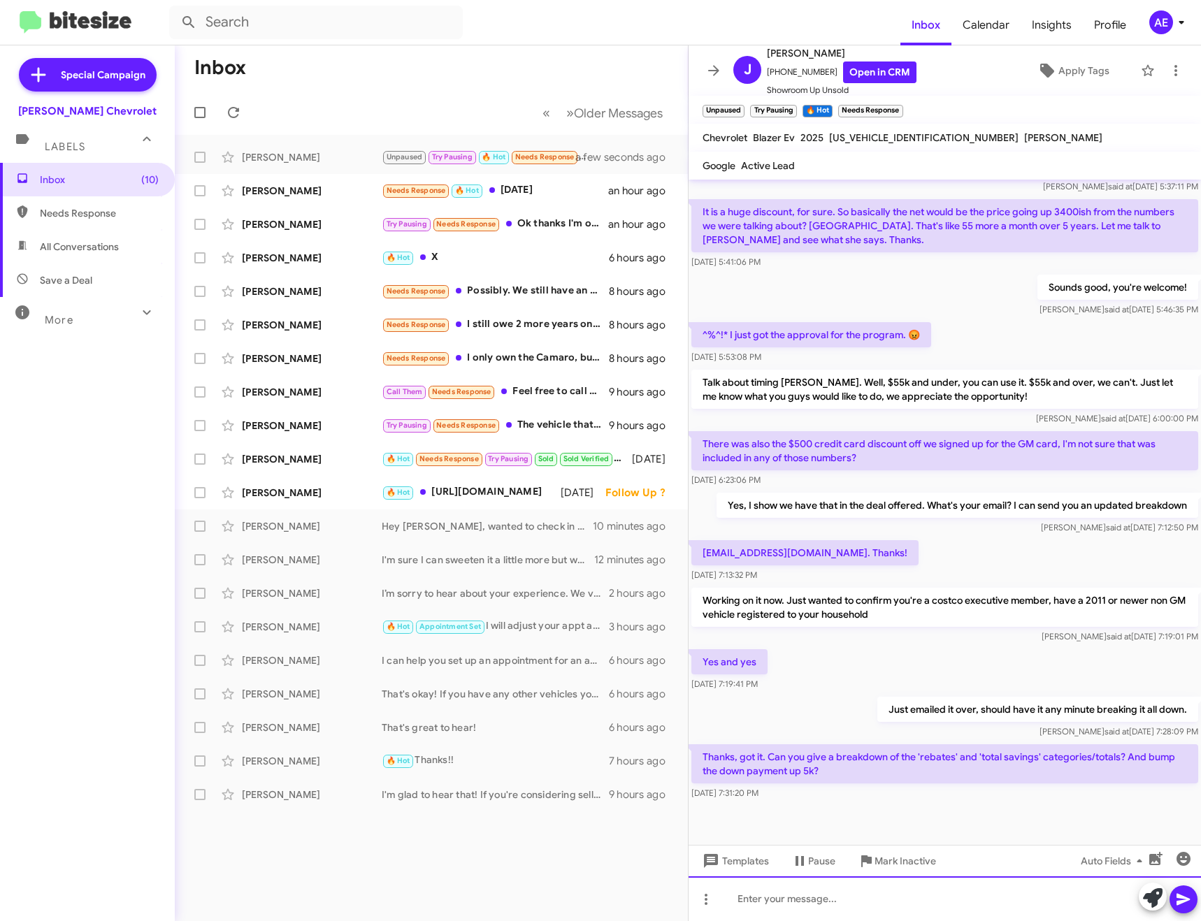
click at [921, 896] on div at bounding box center [945, 899] width 512 height 45
click at [928, 900] on div at bounding box center [945, 899] width 512 height 45
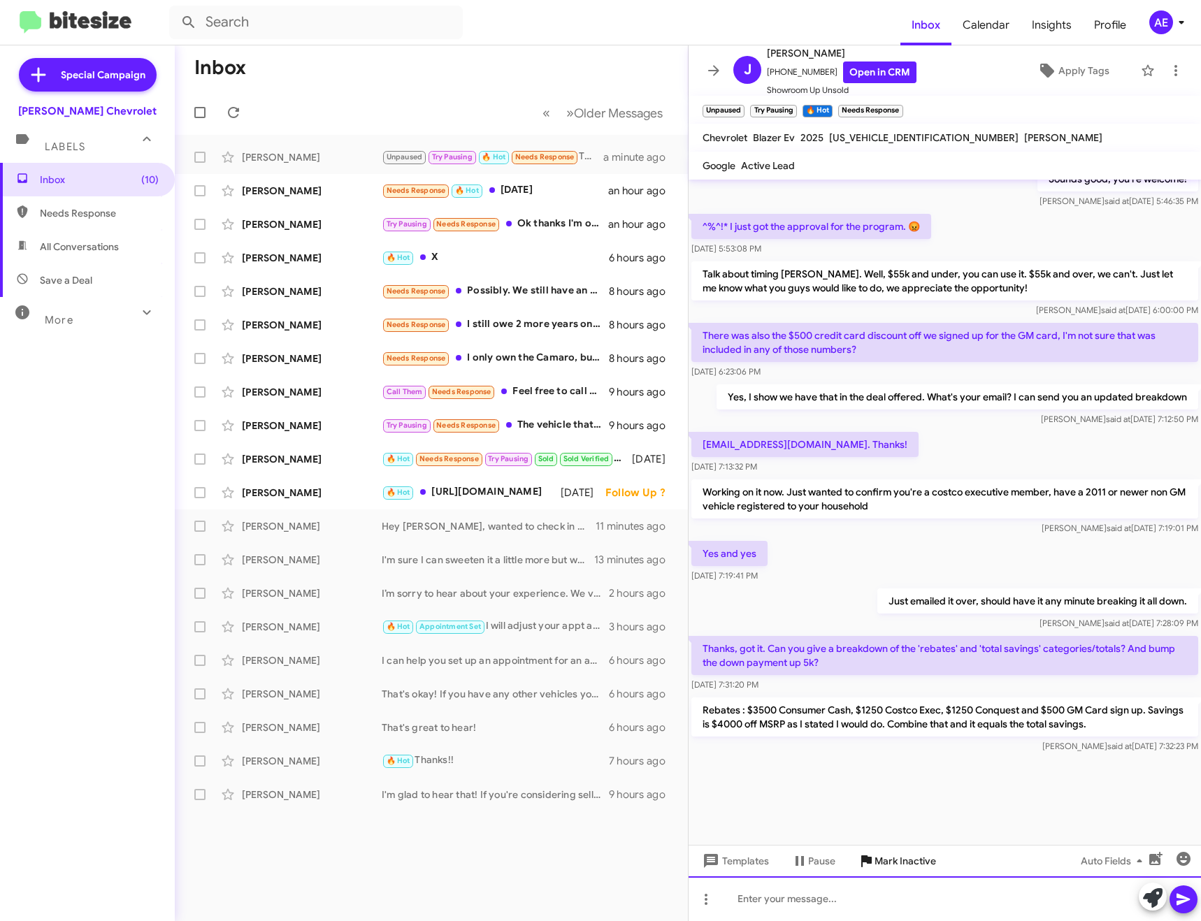
scroll to position [1583, 0]
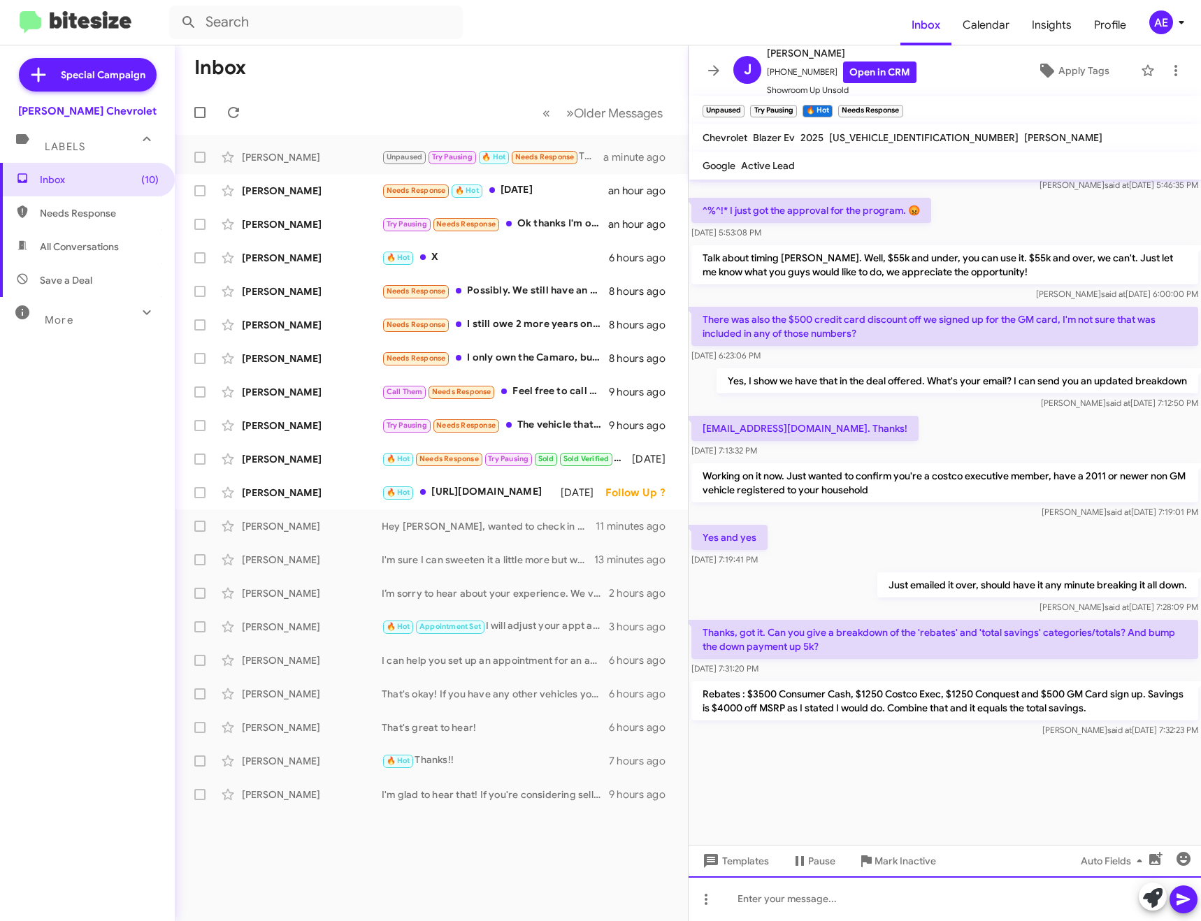
click at [851, 892] on div at bounding box center [945, 899] width 512 height 45
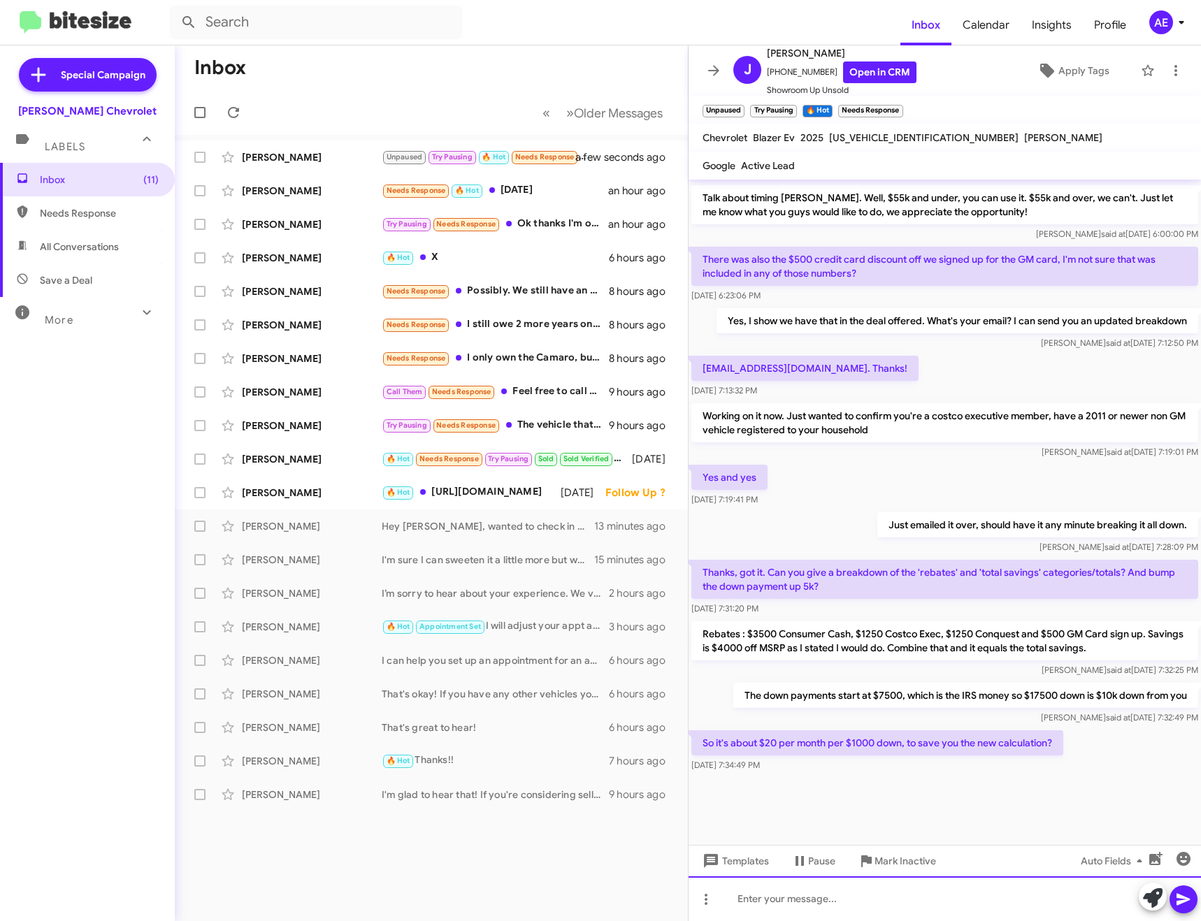
scroll to position [579, 0]
click at [919, 900] on div at bounding box center [945, 899] width 512 height 45
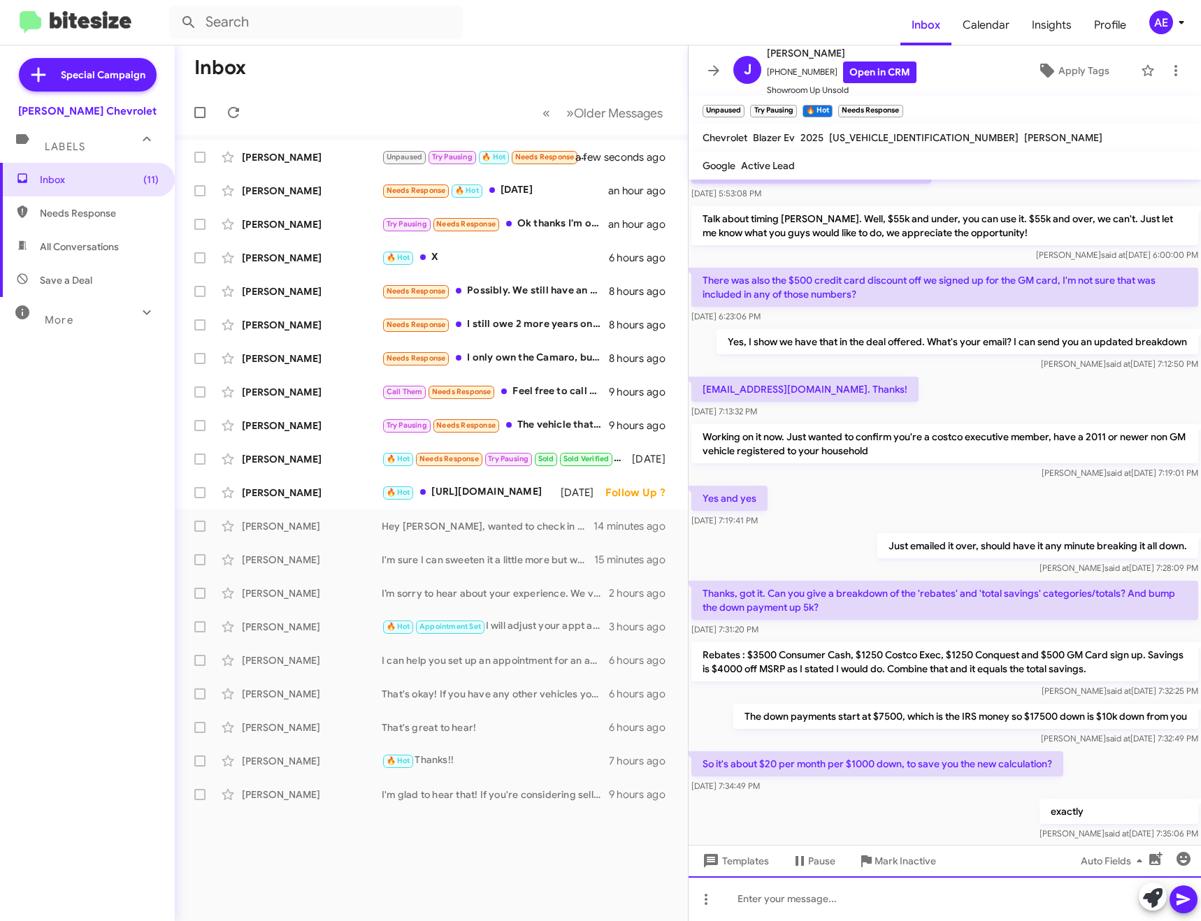
scroll to position [1787, 0]
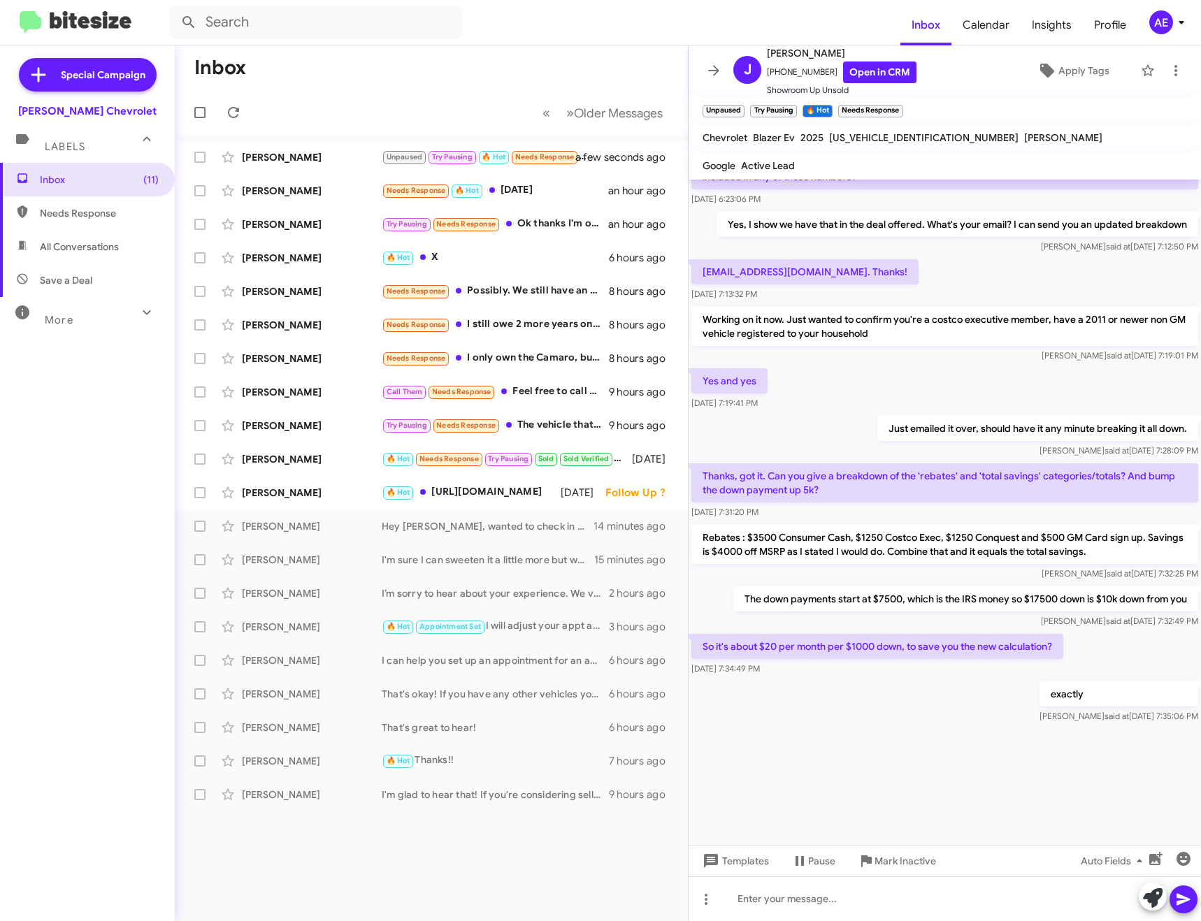
click at [710, 67] on icon at bounding box center [713, 70] width 17 height 17
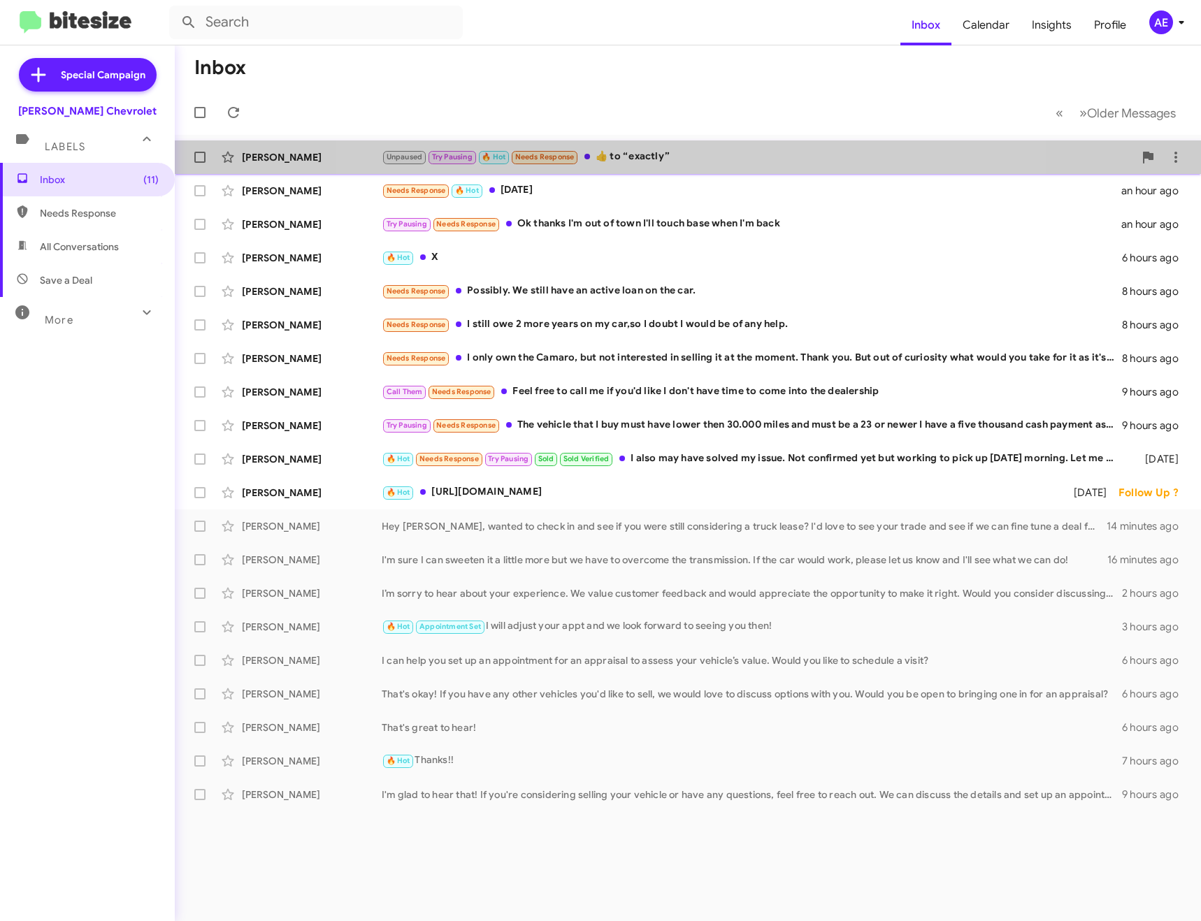
click at [680, 148] on div "[PERSON_NAME] Unpaused Try Pausing 🔥 Hot Needs Response ​👍​ to “ exactly ” a fe…" at bounding box center [688, 157] width 1004 height 28
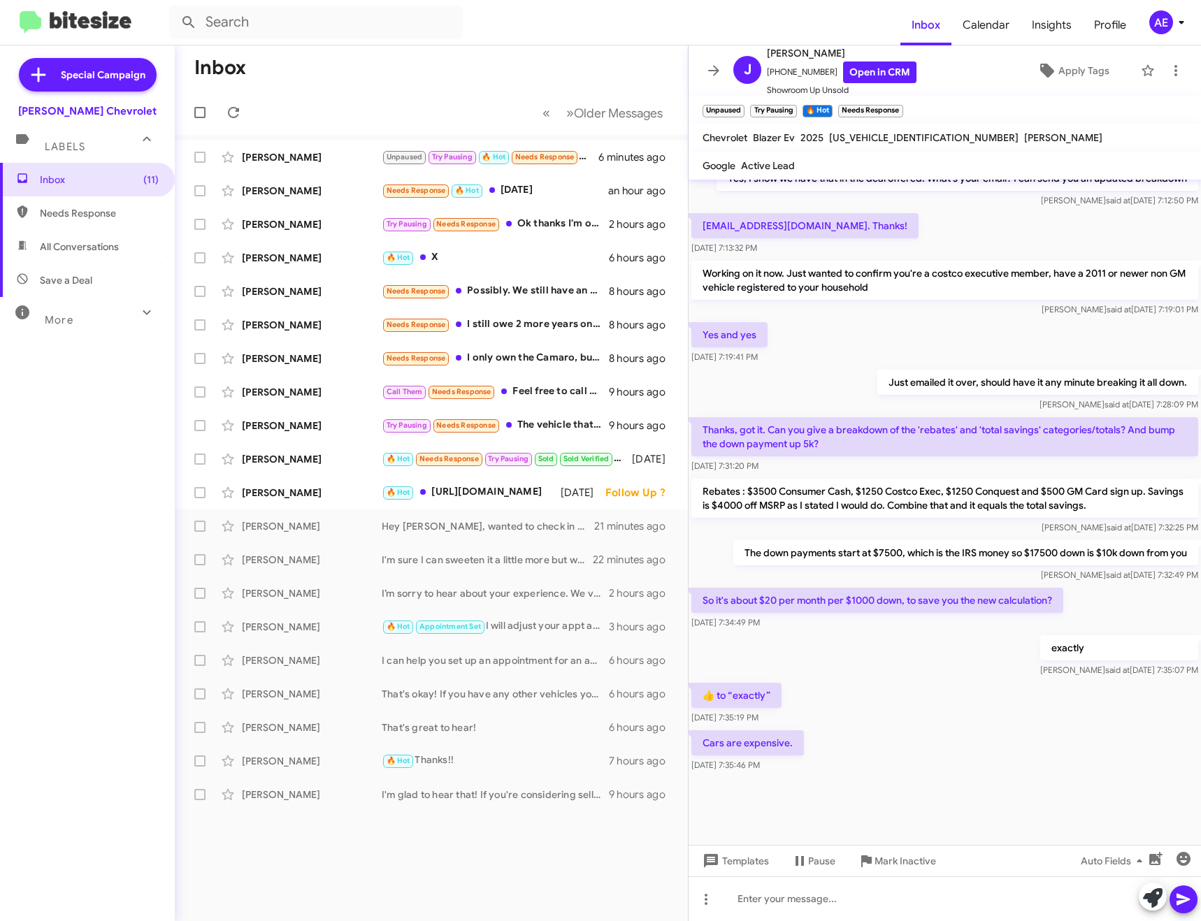
scroll to position [565, 0]
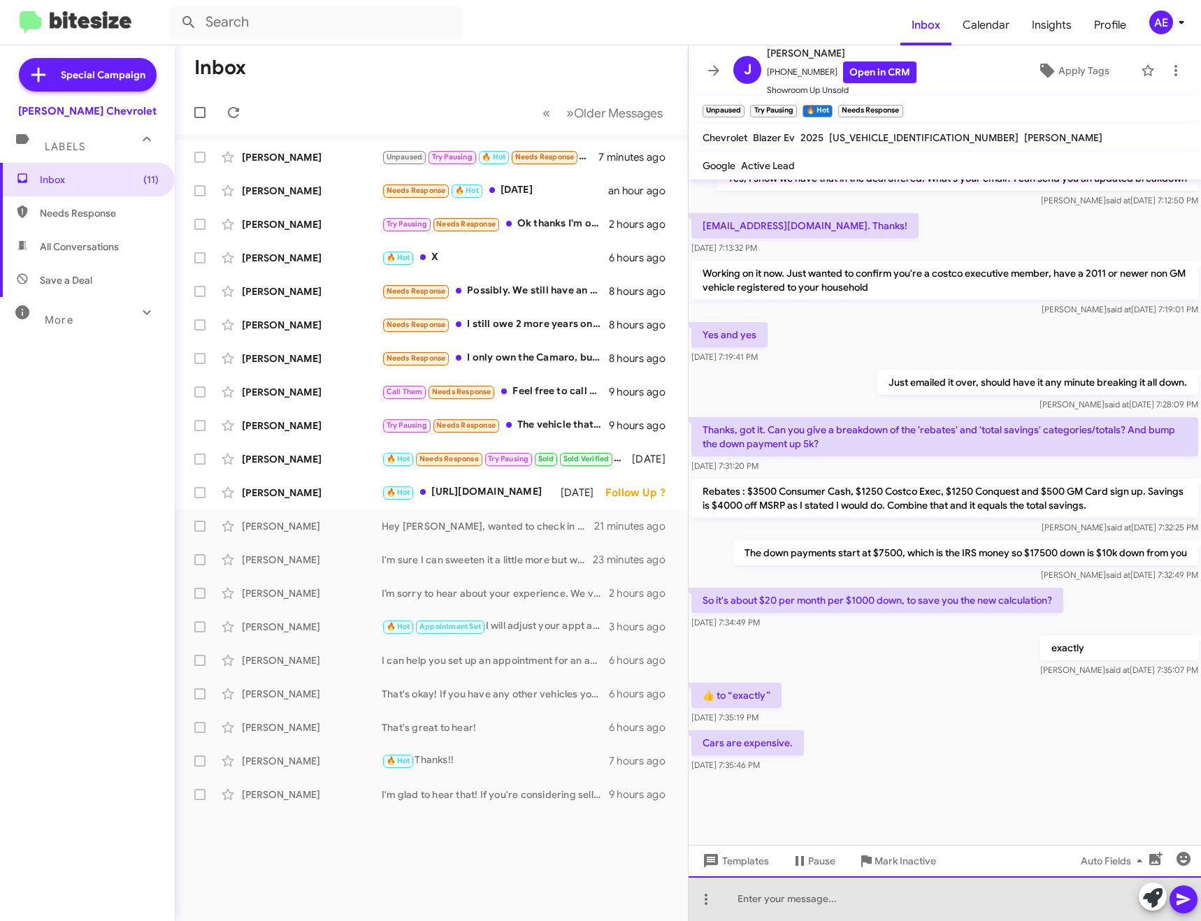
click at [863, 898] on div at bounding box center [945, 899] width 512 height 45
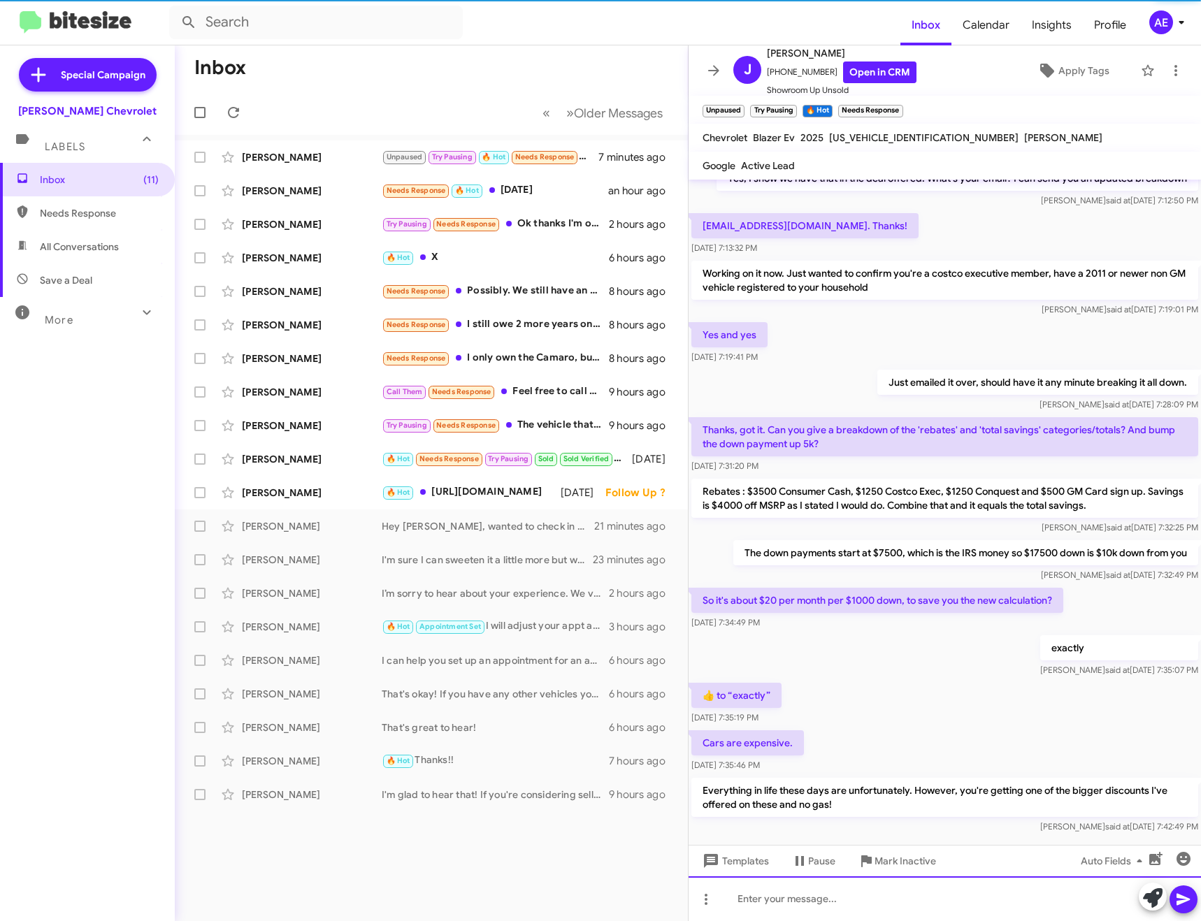
scroll to position [101, 0]
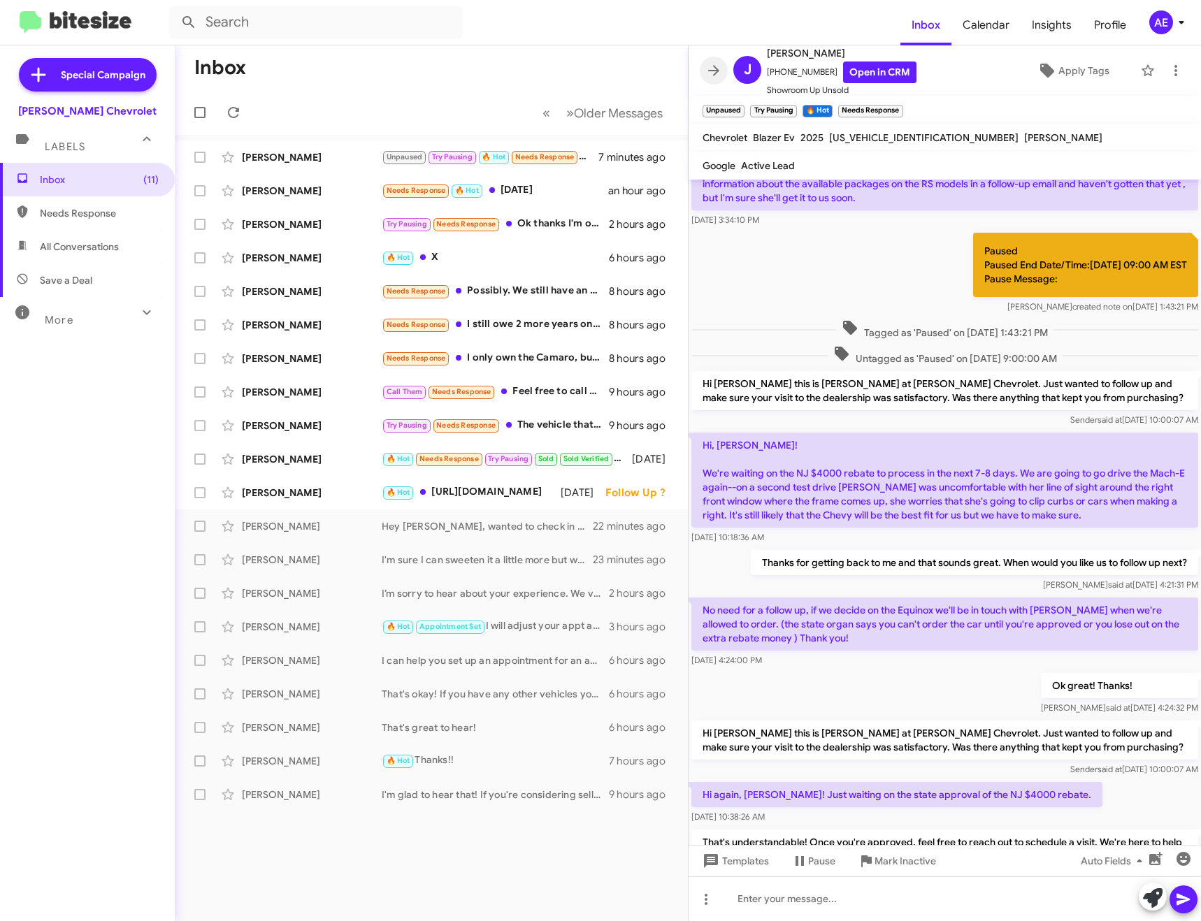
click at [713, 67] on icon at bounding box center [713, 70] width 17 height 17
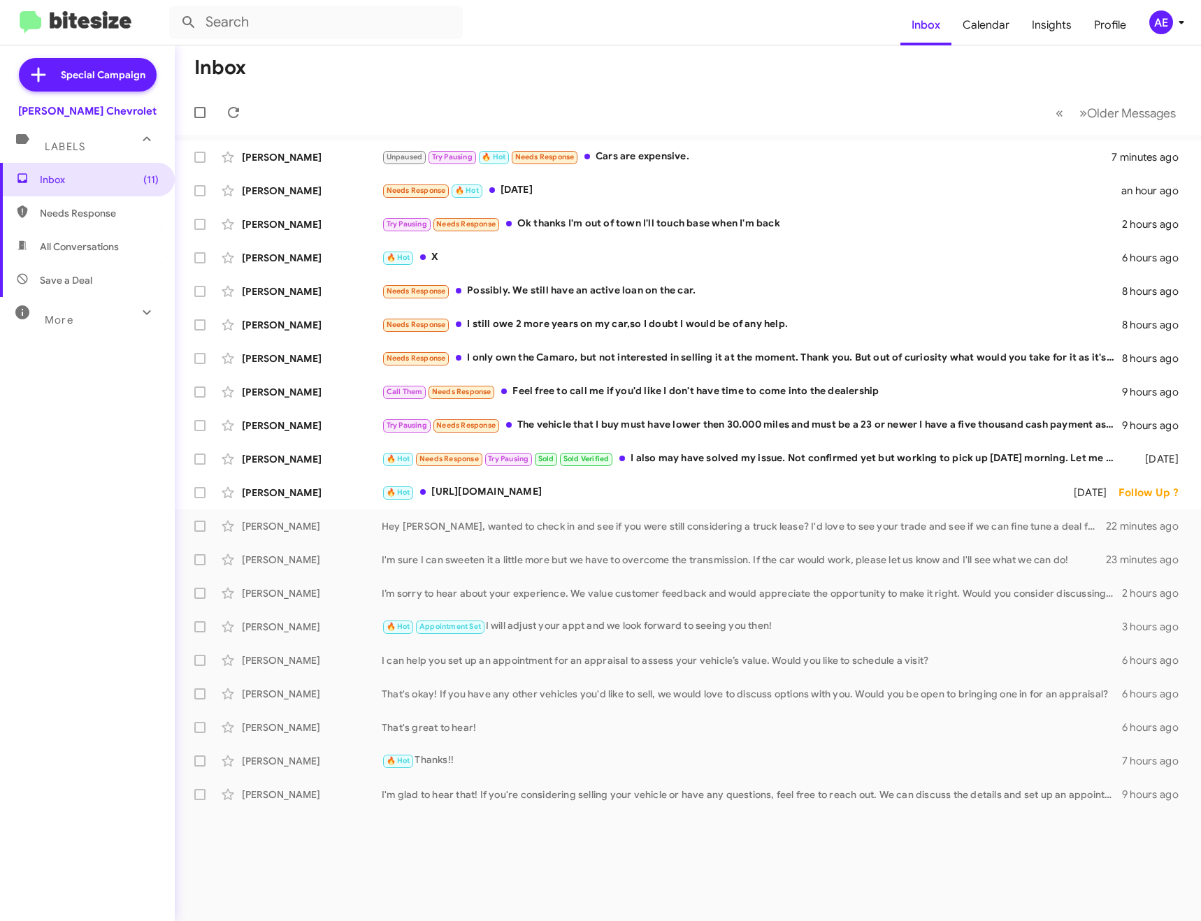
click at [246, 103] on mat-toolbar-row "« Previous » Next Older Messages" at bounding box center [688, 112] width 1026 height 45
click at [240, 110] on icon at bounding box center [233, 112] width 17 height 17
